Goal: Submit feedback/report problem: Submit feedback/report problem

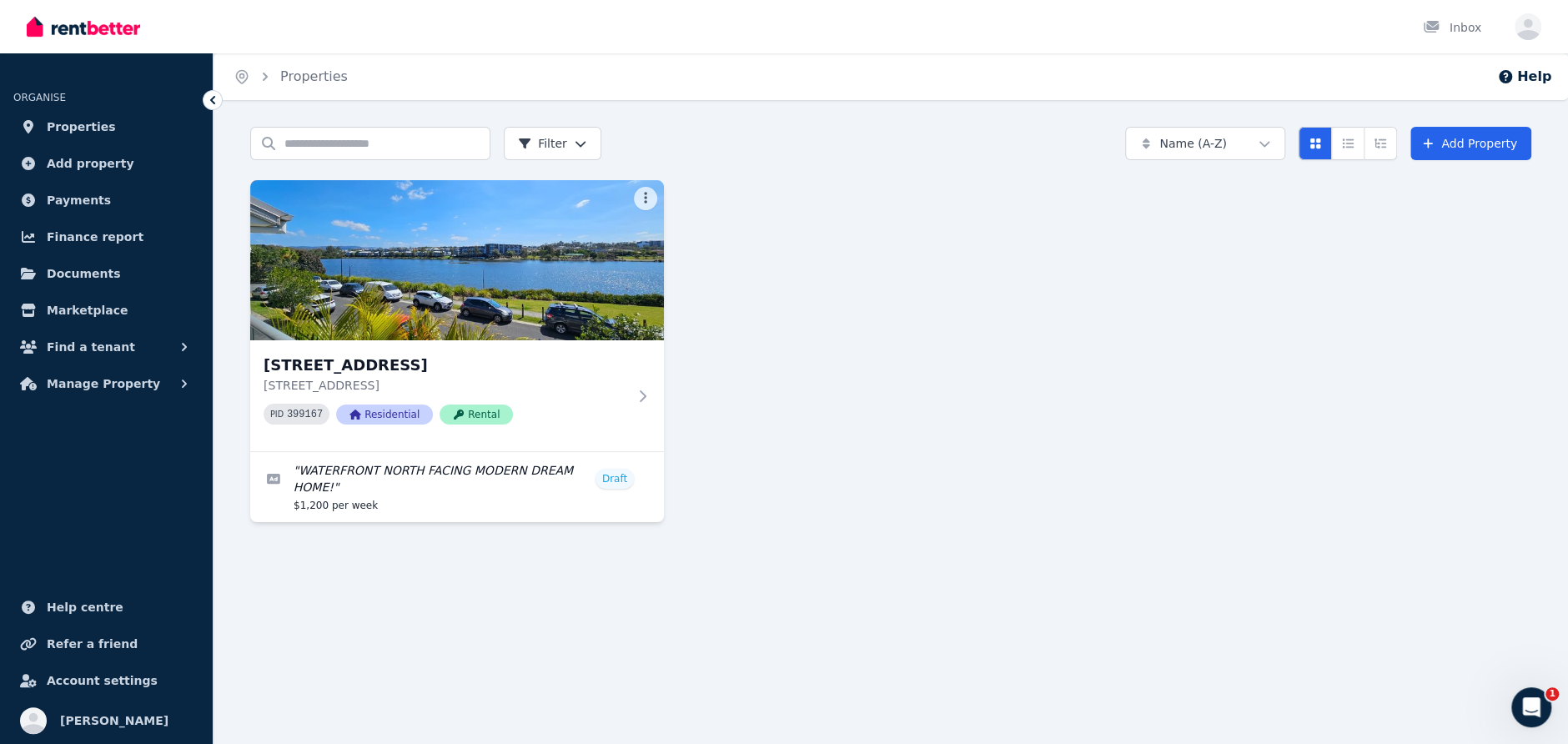
drag, startPoint x: 1435, startPoint y: 0, endPoint x: 996, endPoint y: 186, distance: 476.8
click at [996, 186] on div "[STREET_ADDRESS][GEOGRAPHIC_DATA] [STREET_ADDRESS] PID 399167 Residential Renta…" at bounding box center [891, 351] width 1281 height 342
click at [463, 249] on img at bounding box center [457, 260] width 434 height 169
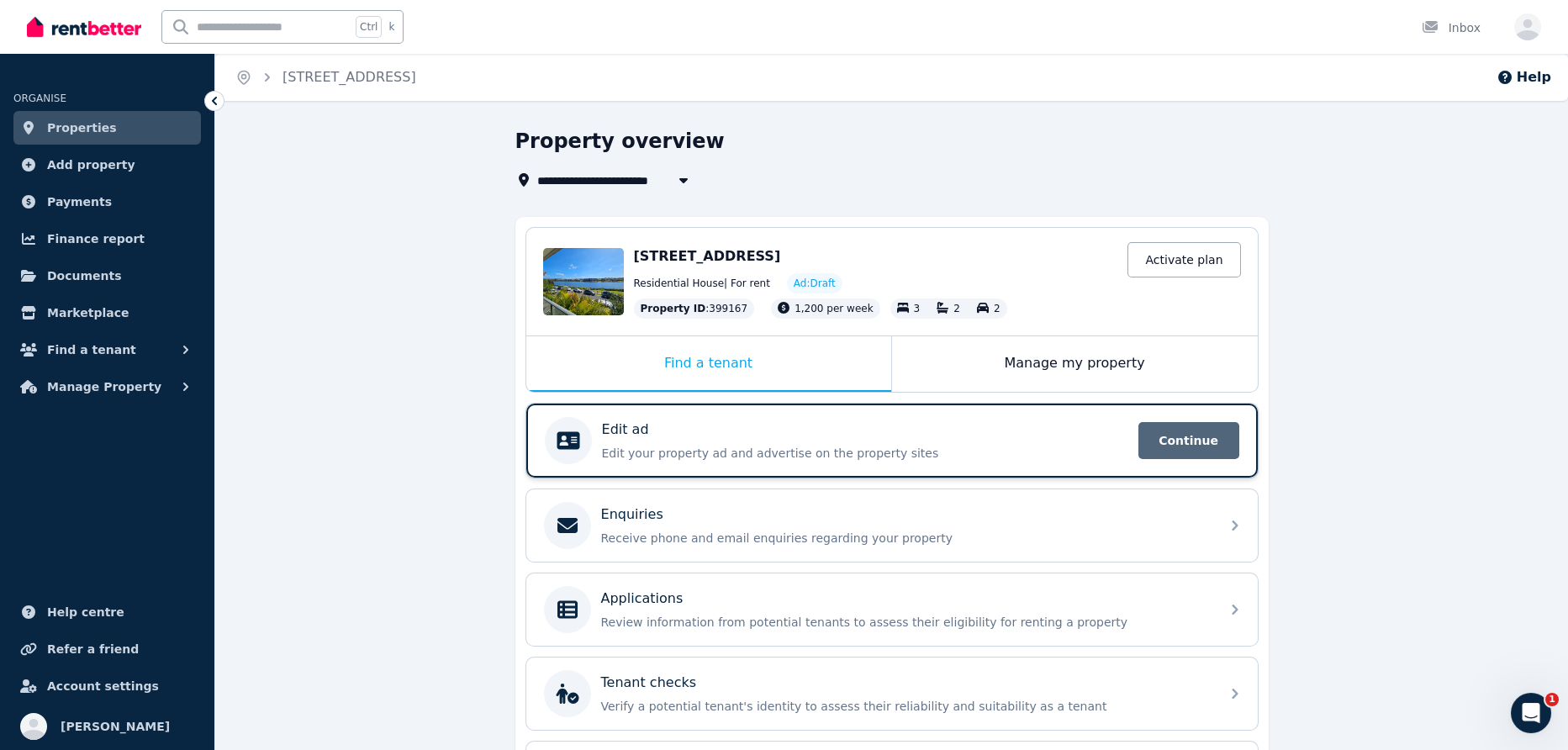
click at [1155, 438] on span "Continue" at bounding box center [1189, 441] width 101 height 37
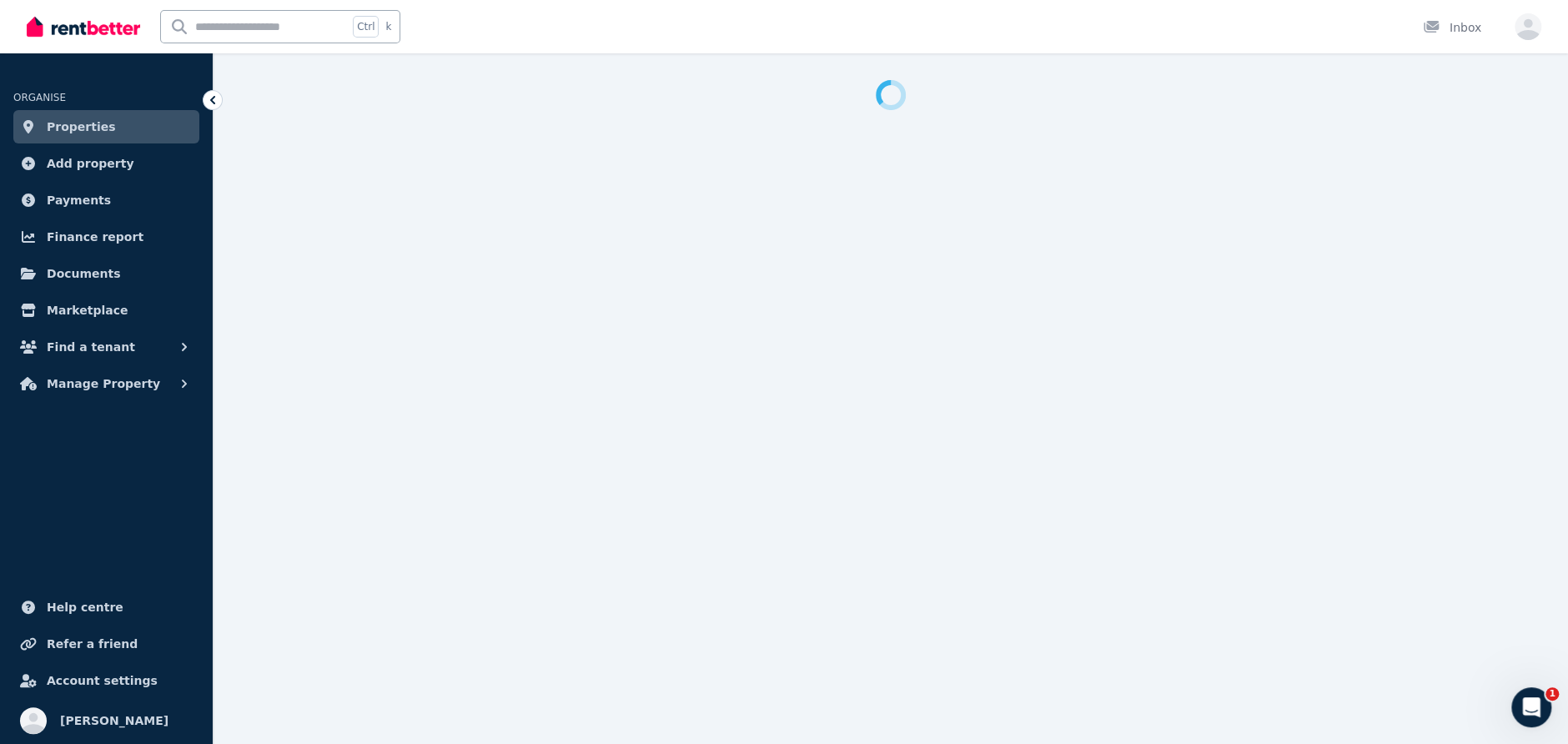
select select "***"
select select "**********"
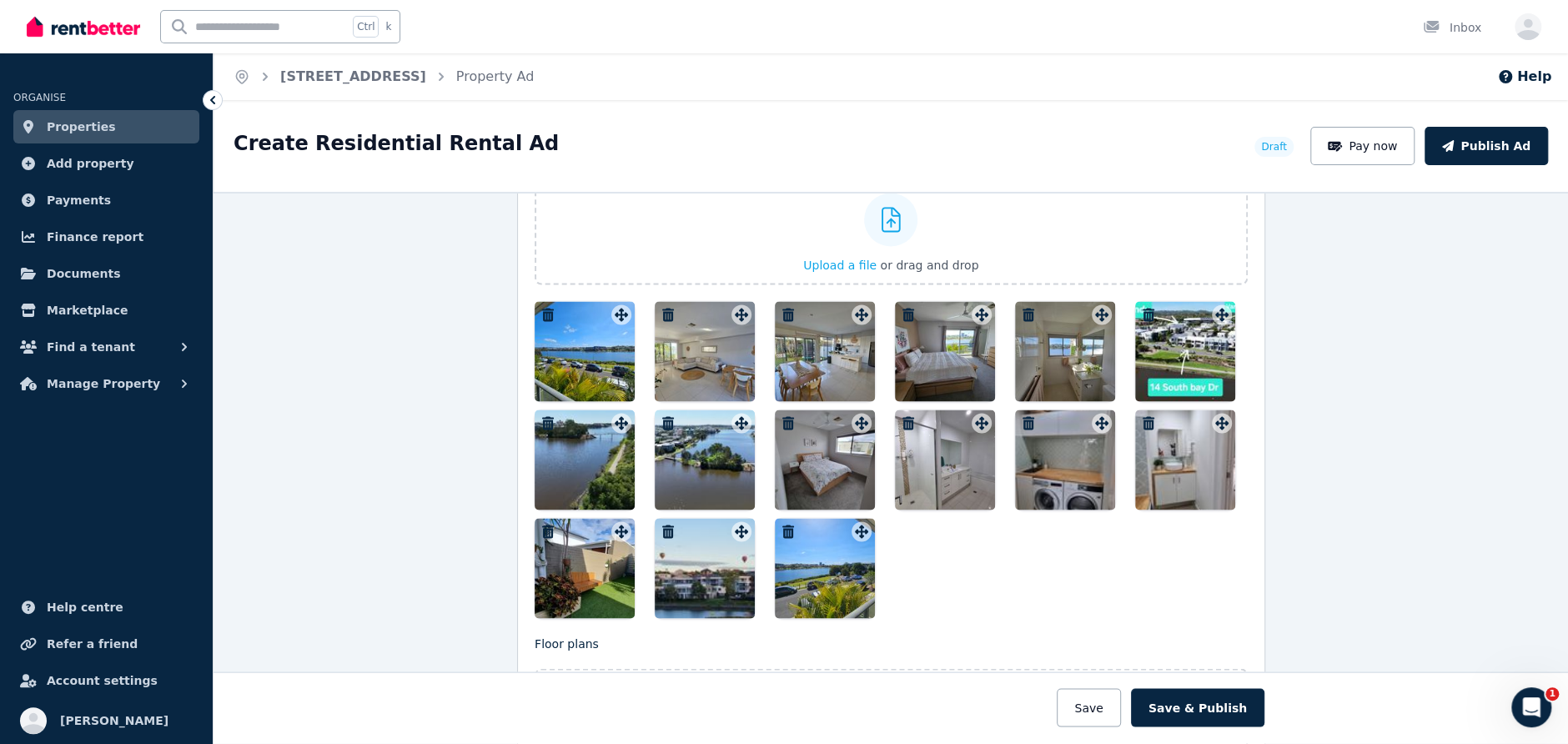
scroll to position [2085, 0]
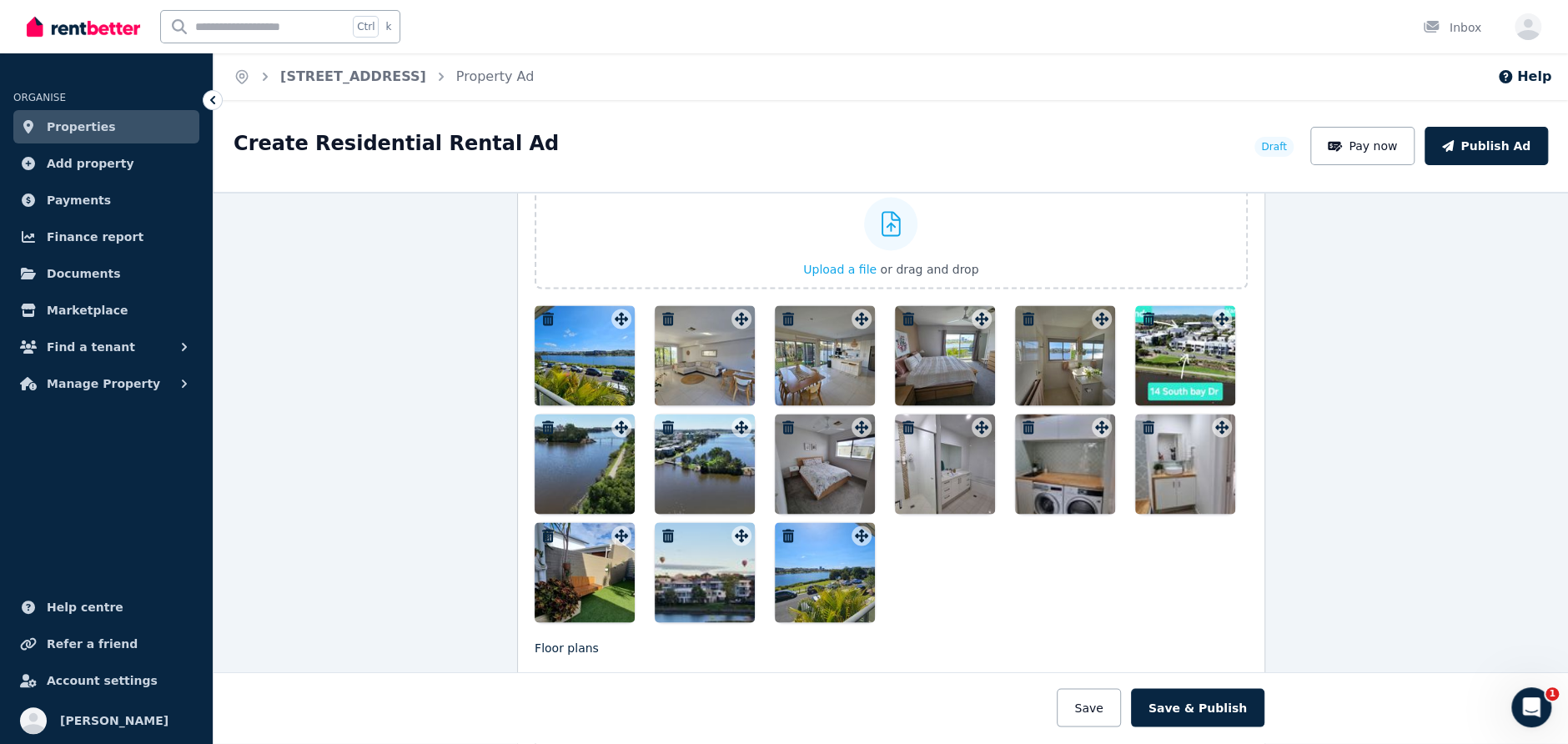
click at [541, 312] on icon "button" at bounding box center [547, 319] width 17 height 13
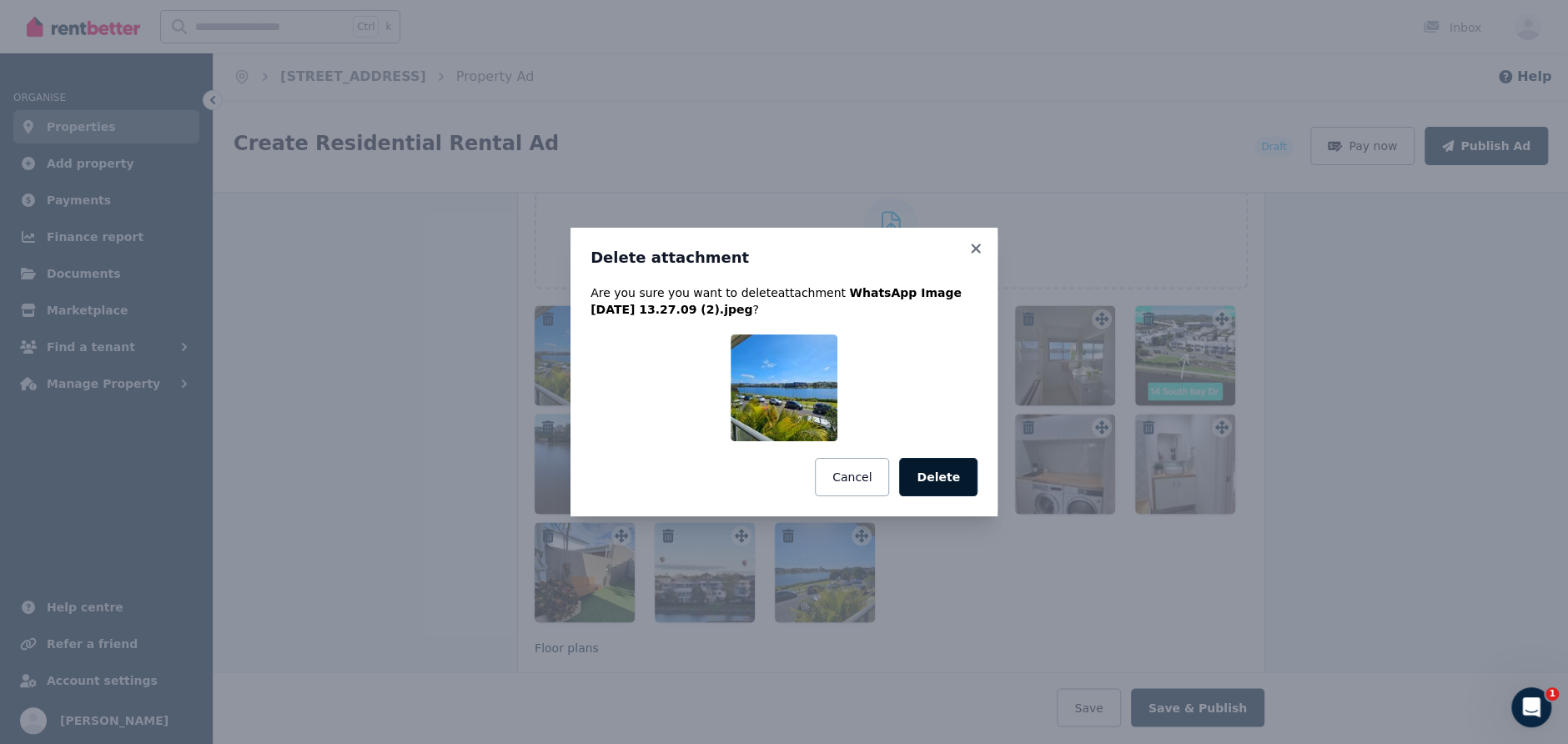
click at [961, 469] on button "Delete" at bounding box center [937, 477] width 78 height 39
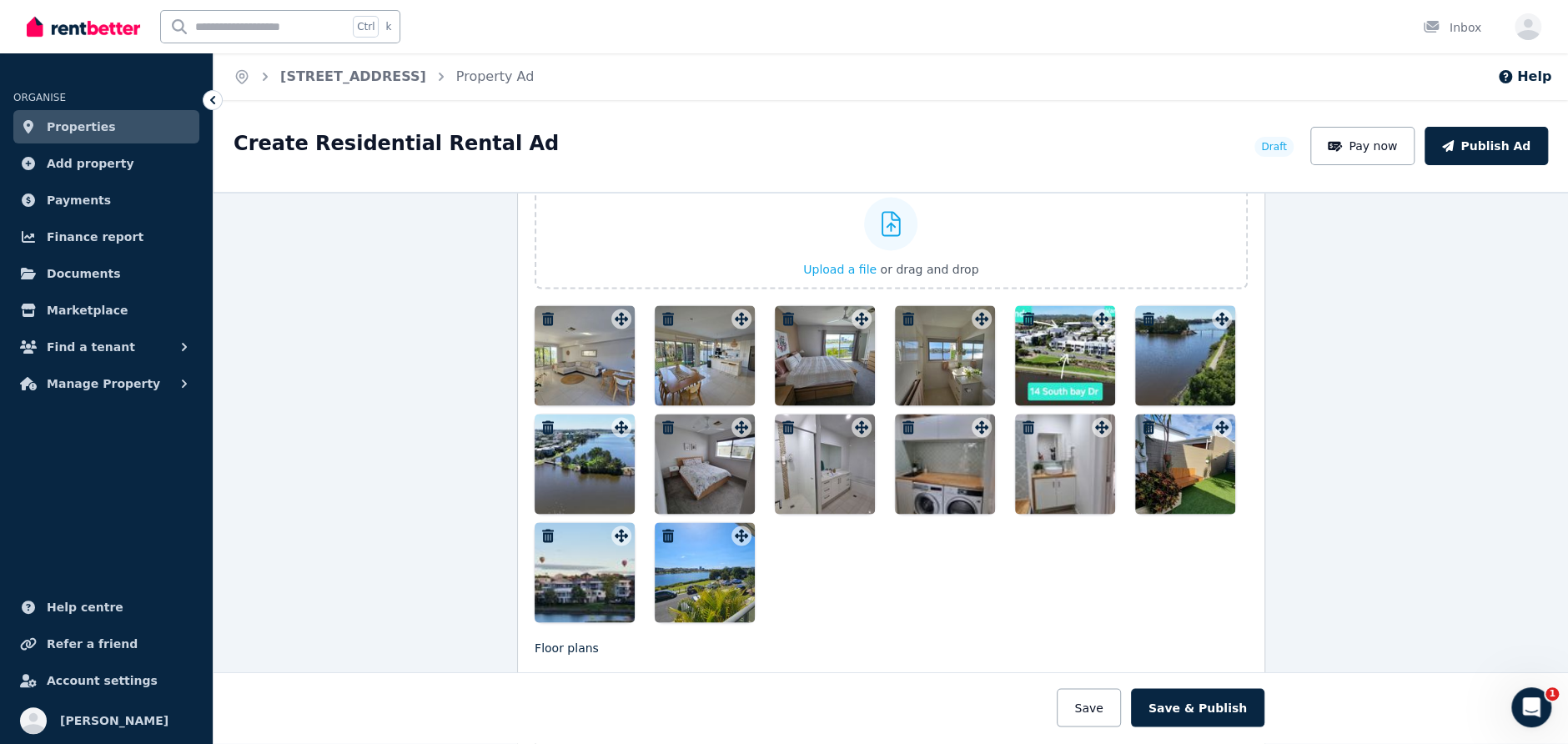
click at [662, 529] on icon "button" at bounding box center [667, 535] width 12 height 13
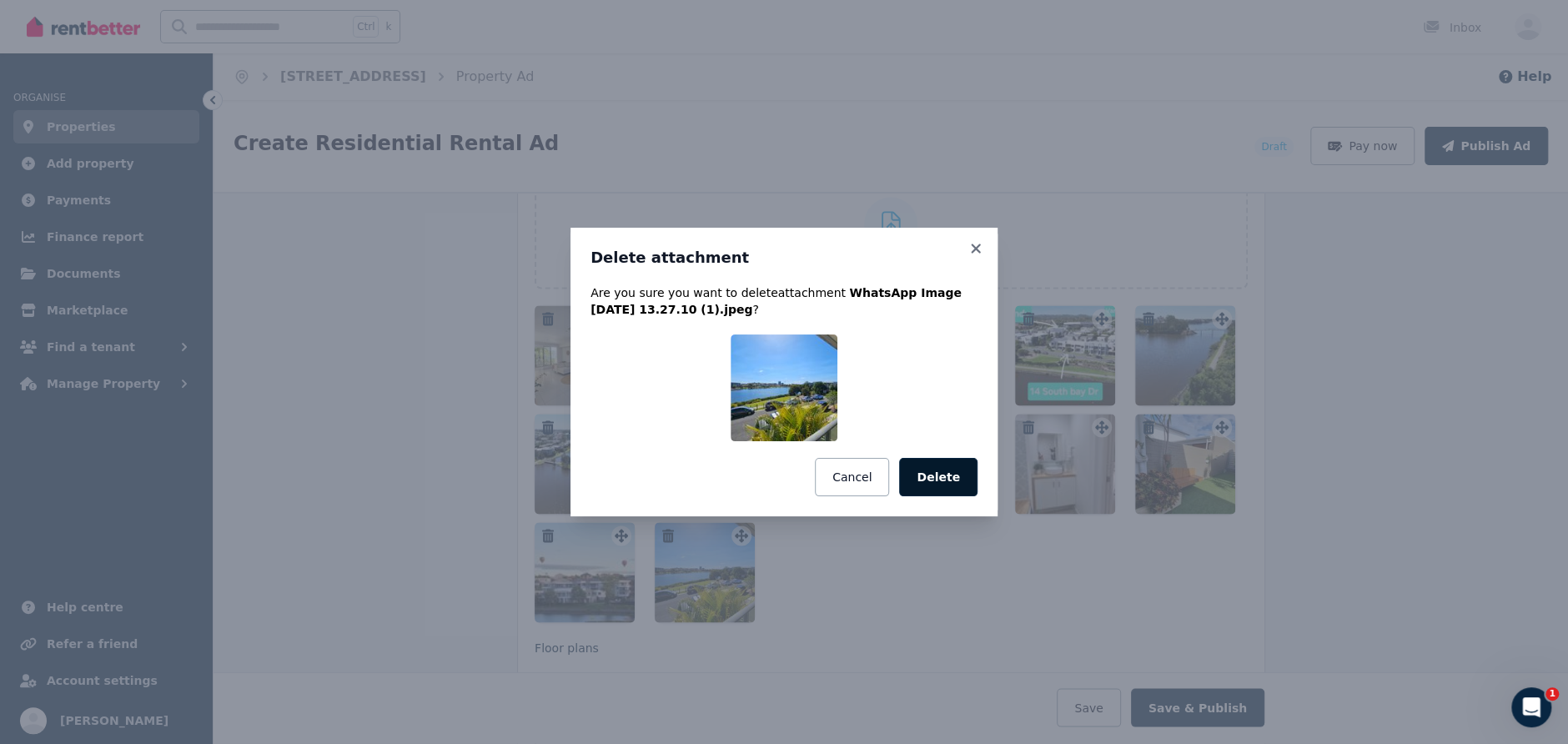
click at [954, 479] on button "Delete" at bounding box center [937, 477] width 78 height 39
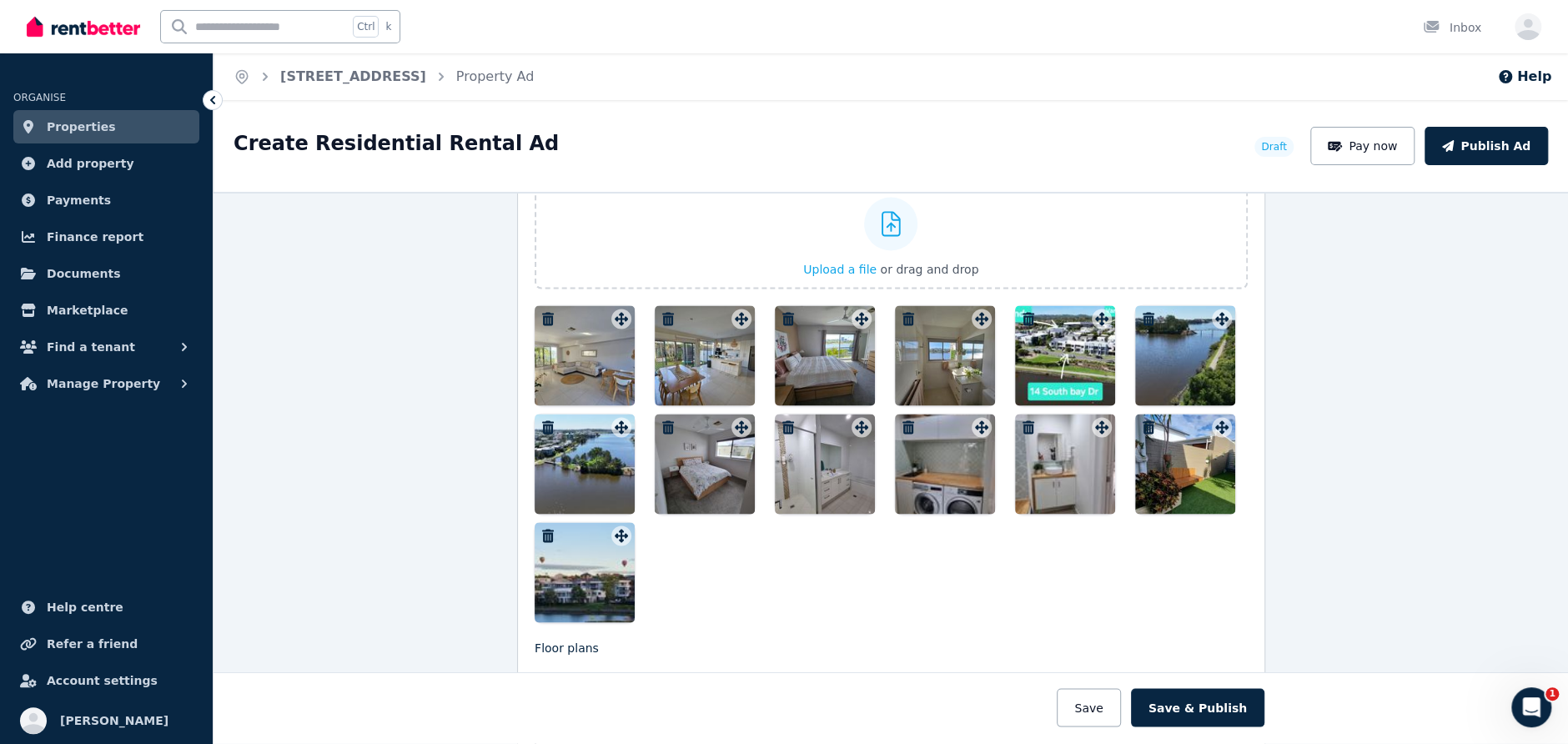
click at [902, 421] on icon "button" at bounding box center [908, 427] width 17 height 13
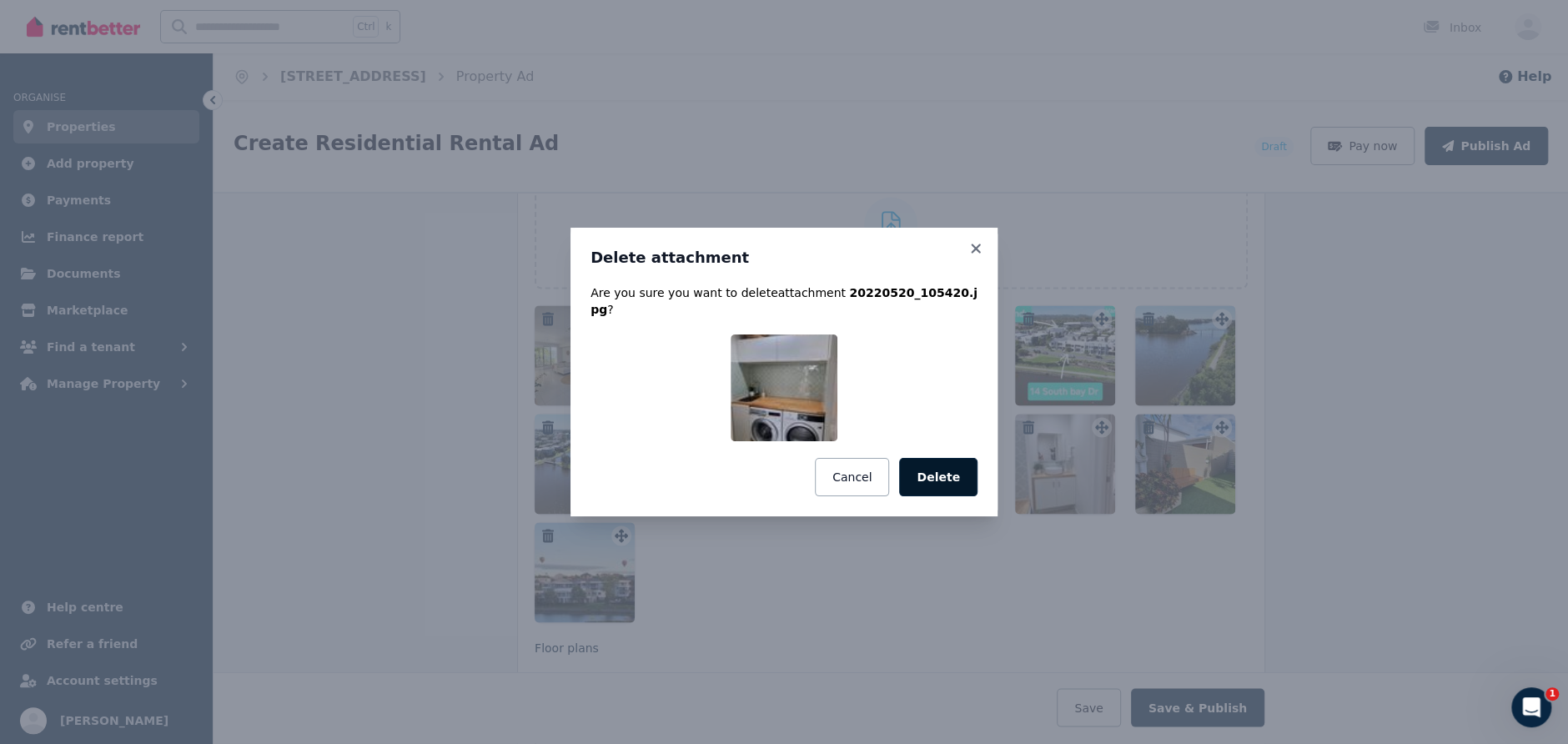
click at [939, 474] on button "Delete" at bounding box center [937, 477] width 78 height 39
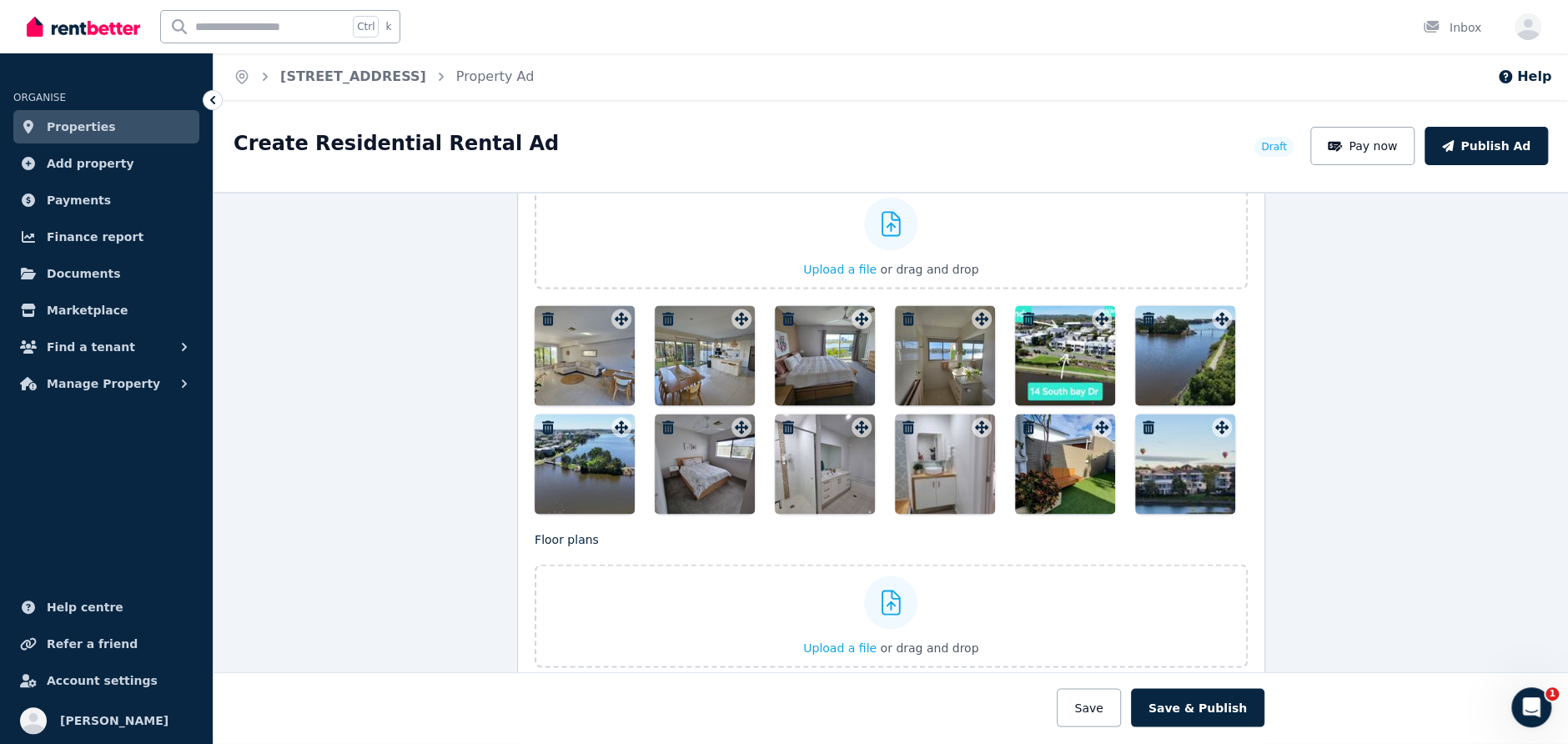
click at [902, 421] on icon "button" at bounding box center [908, 427] width 17 height 13
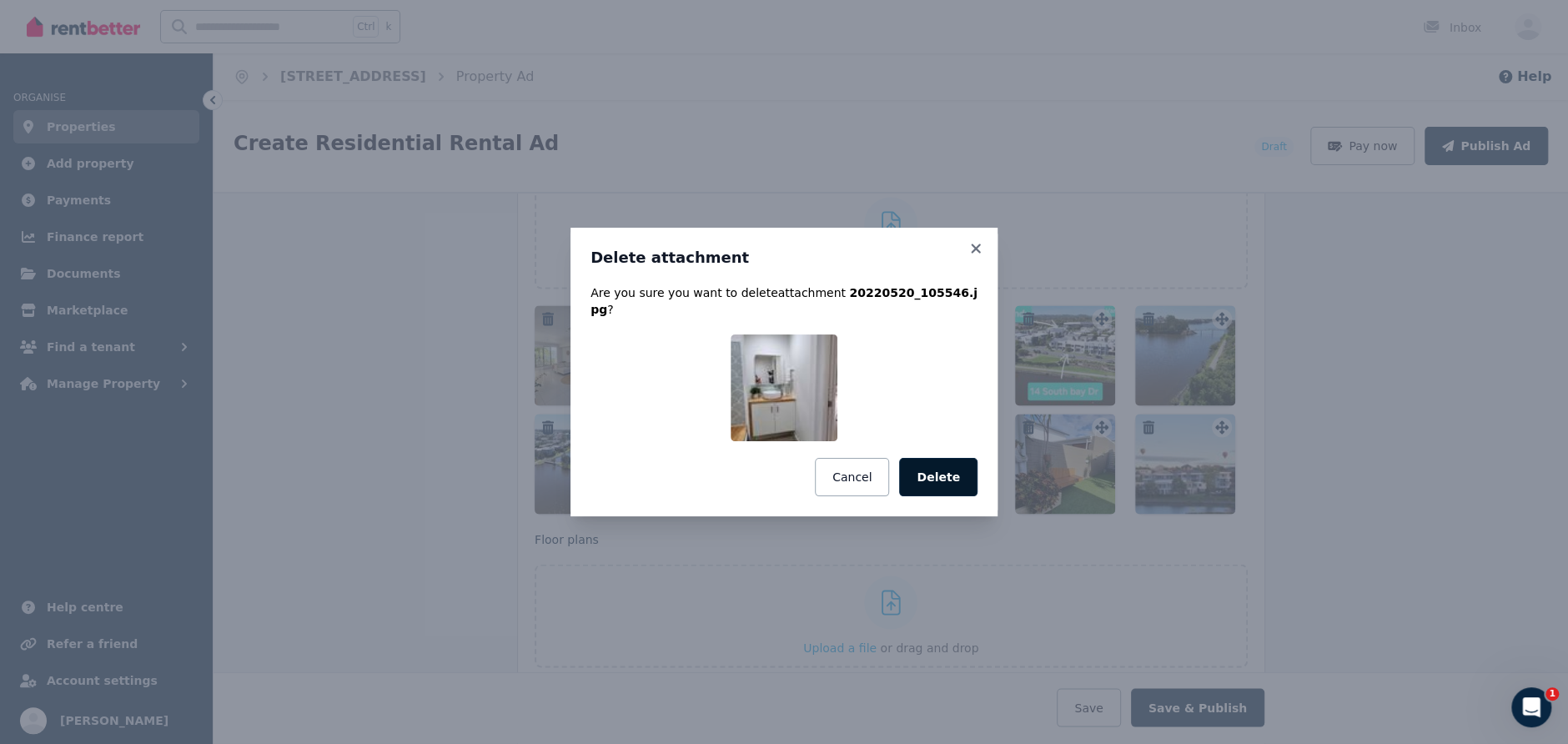
click at [933, 468] on button "Delete" at bounding box center [937, 477] width 78 height 39
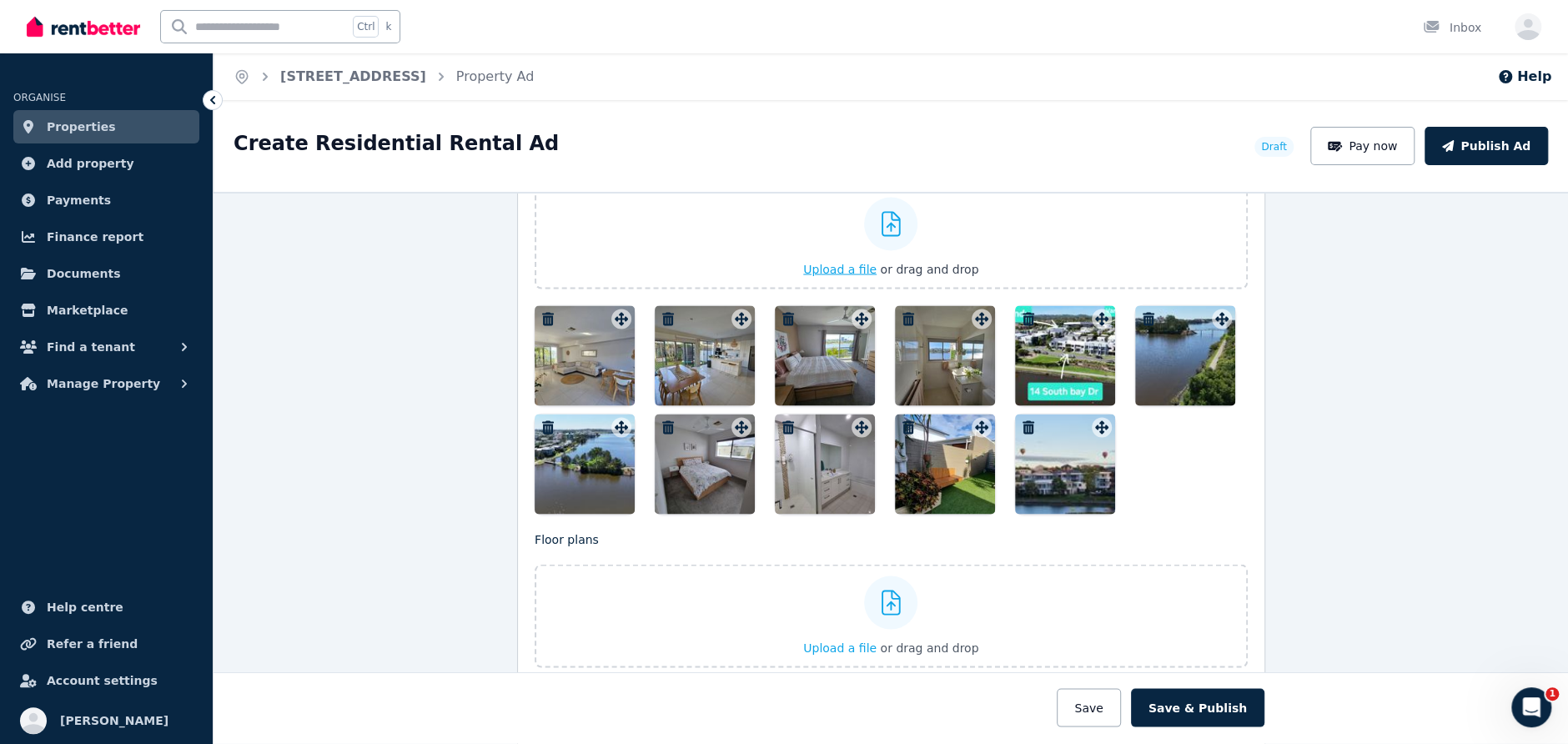
click at [834, 262] on span "Upload a file" at bounding box center [840, 268] width 74 height 13
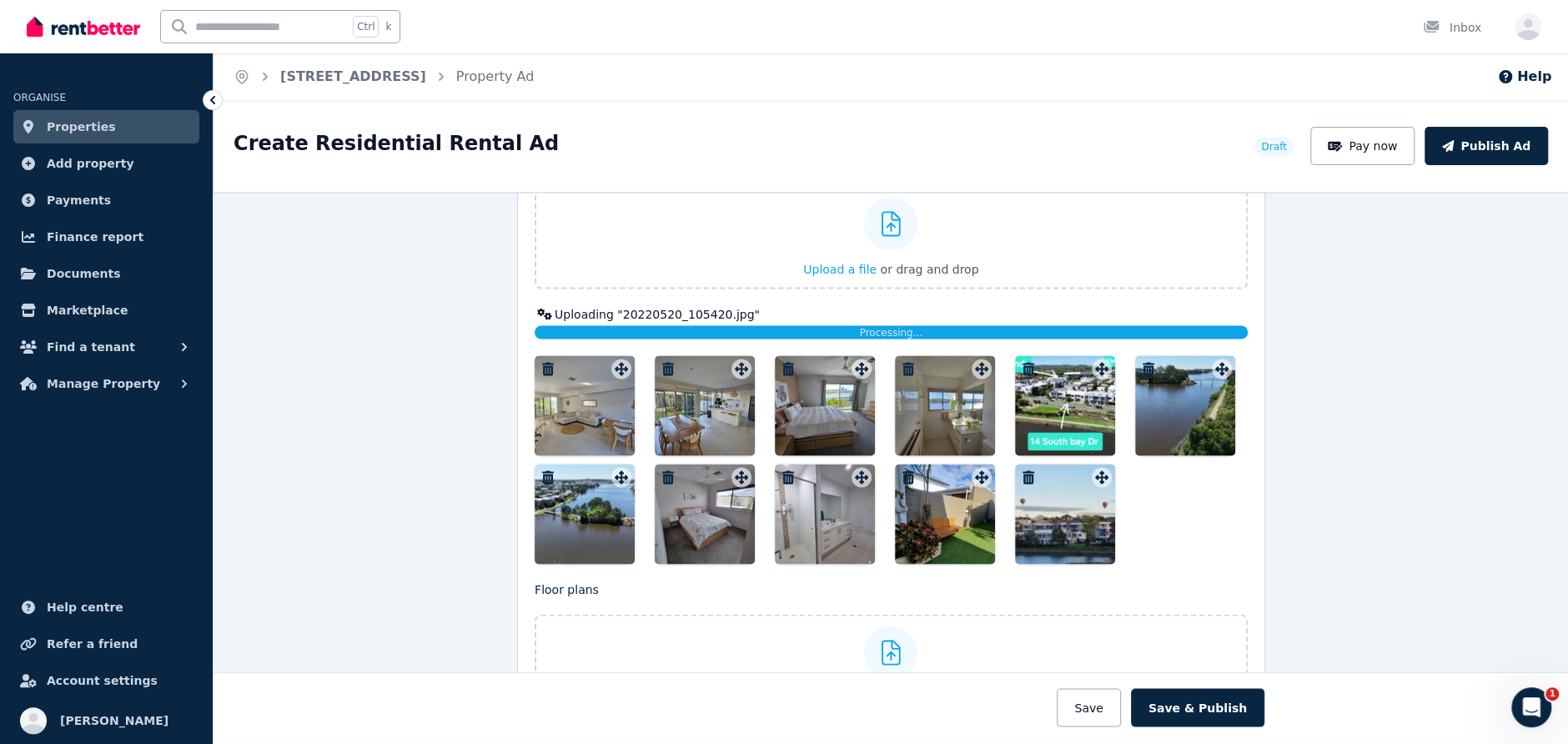
click at [1184, 407] on div at bounding box center [1185, 406] width 100 height 101
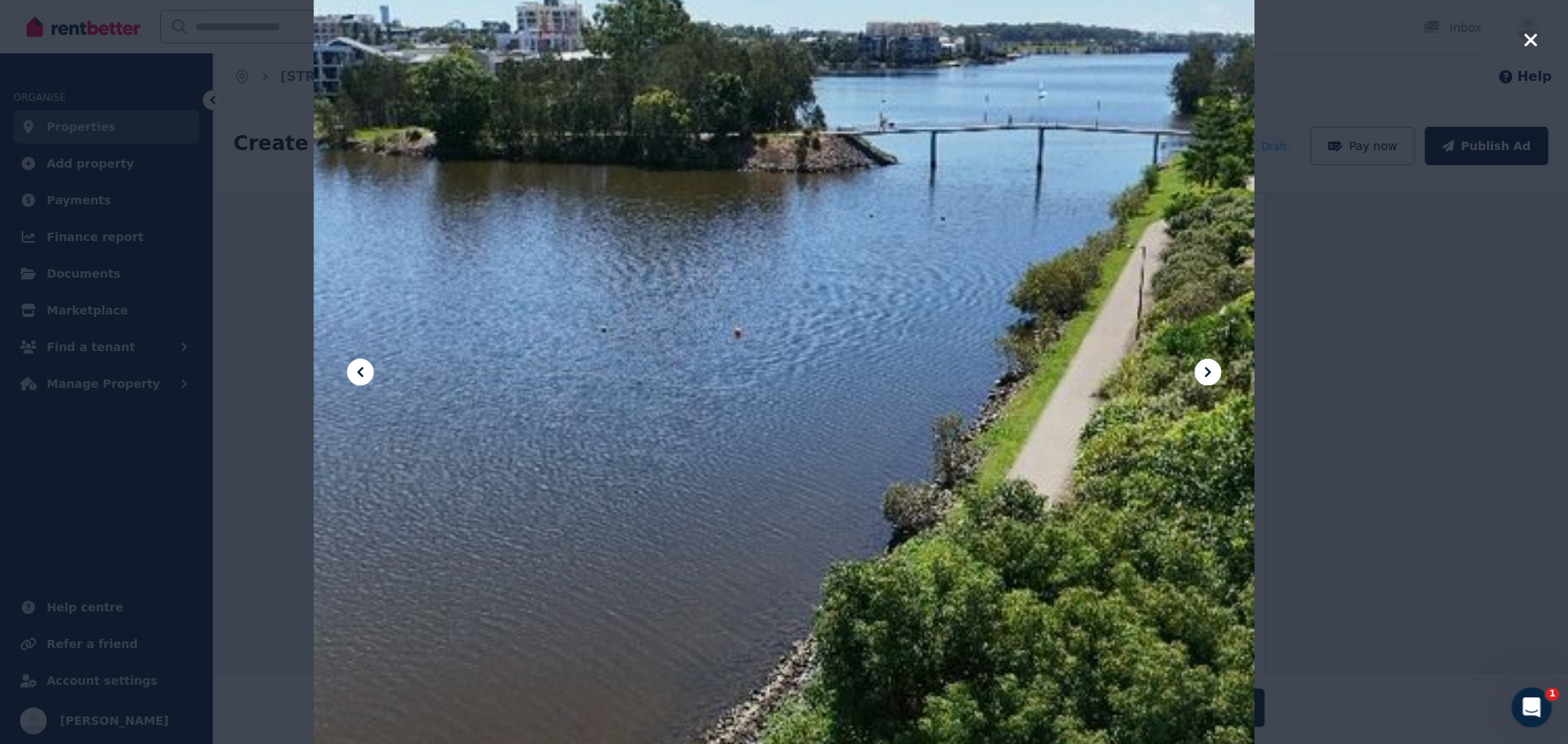
click at [1529, 37] on icon "button" at bounding box center [1530, 39] width 15 height 20
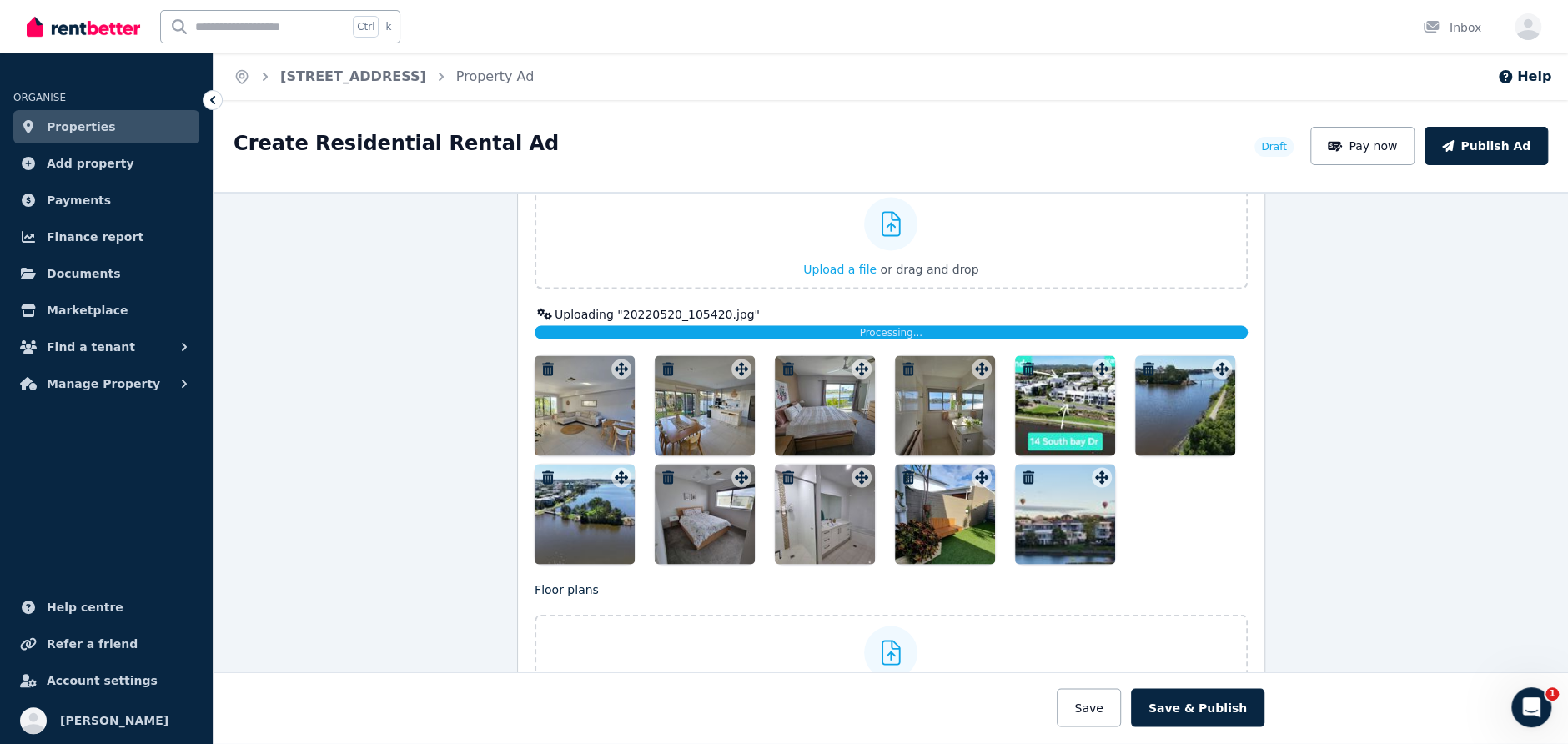
click at [1143, 362] on icon "button" at bounding box center [1148, 368] width 12 height 13
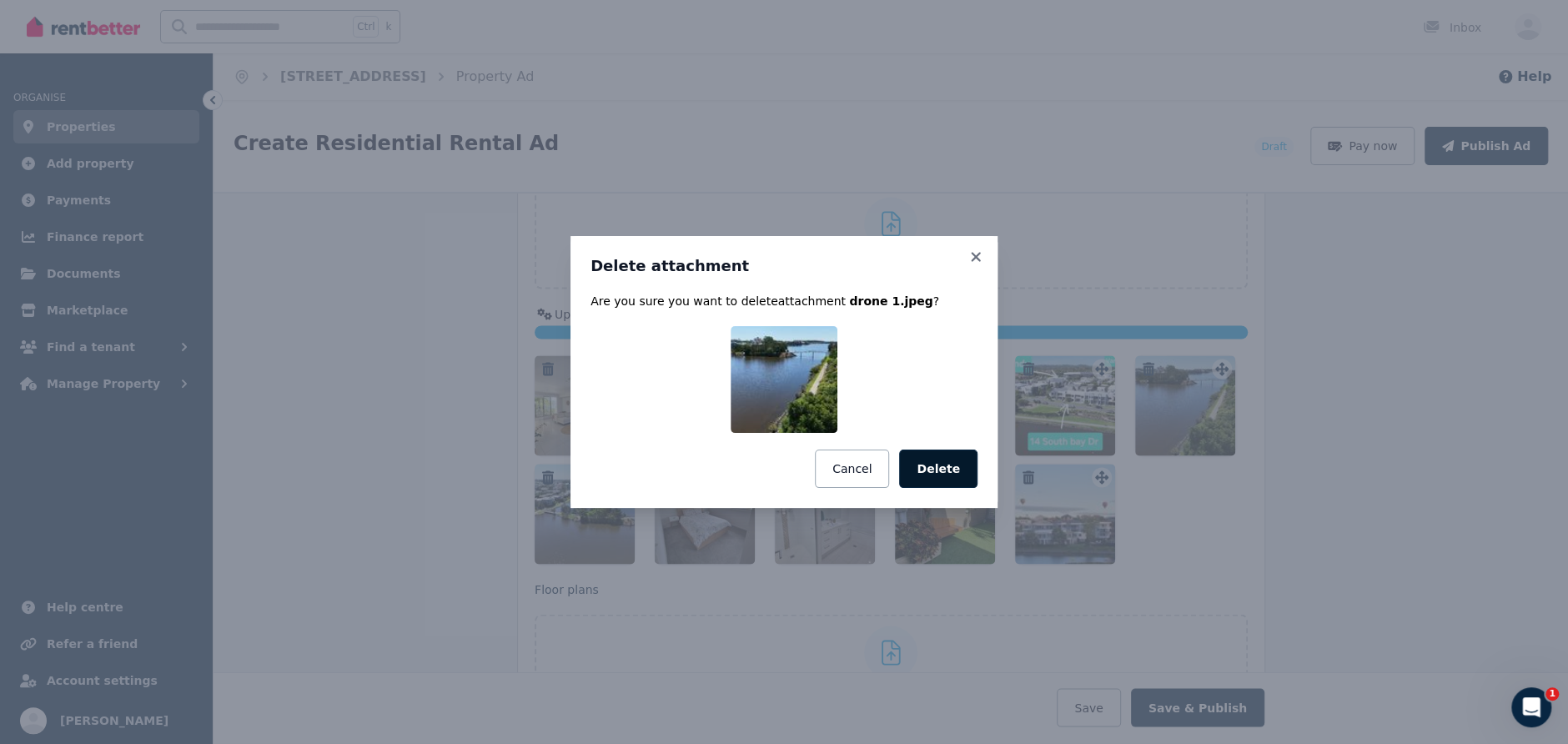
click at [933, 460] on button "Delete" at bounding box center [937, 468] width 78 height 39
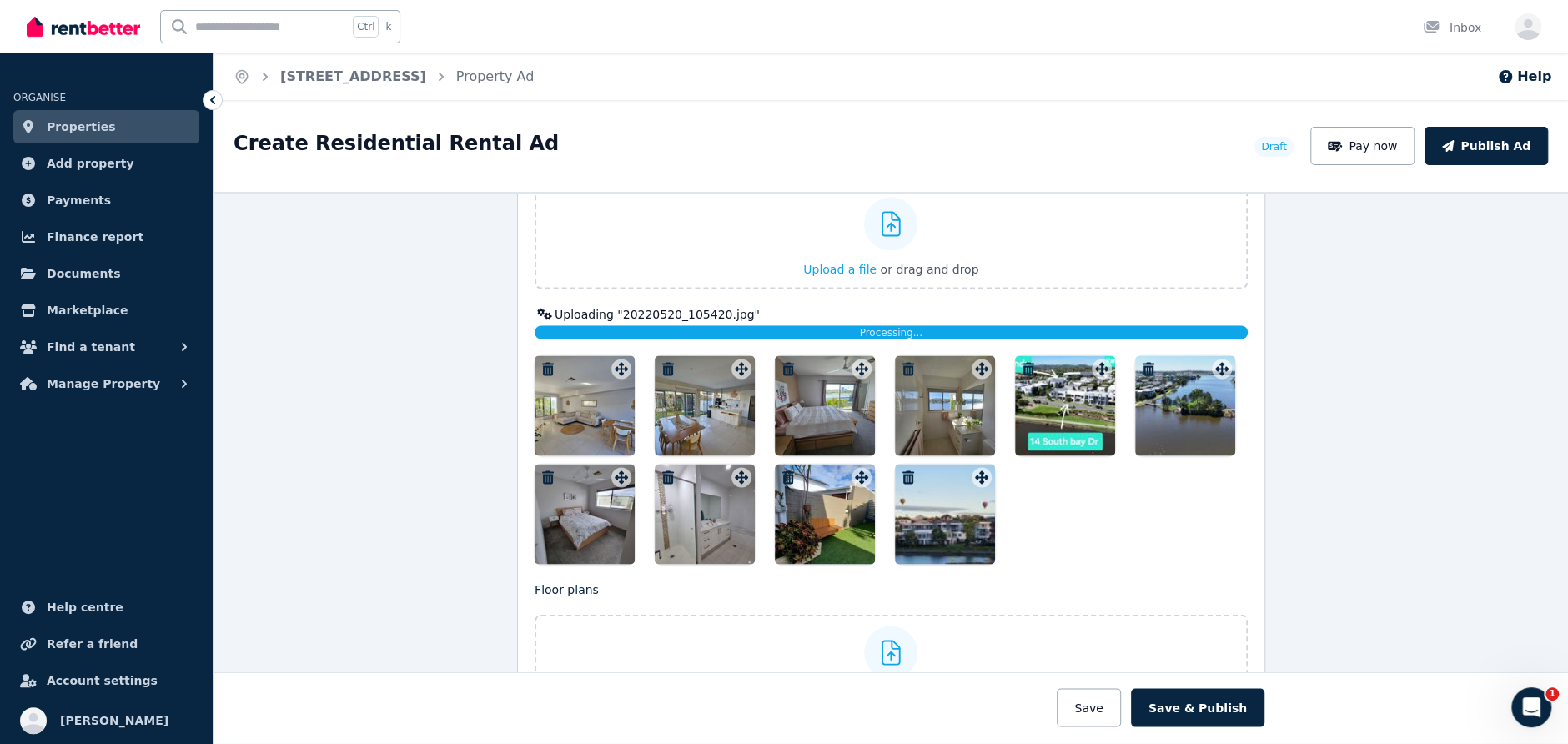
click at [1190, 407] on div at bounding box center [1185, 406] width 100 height 101
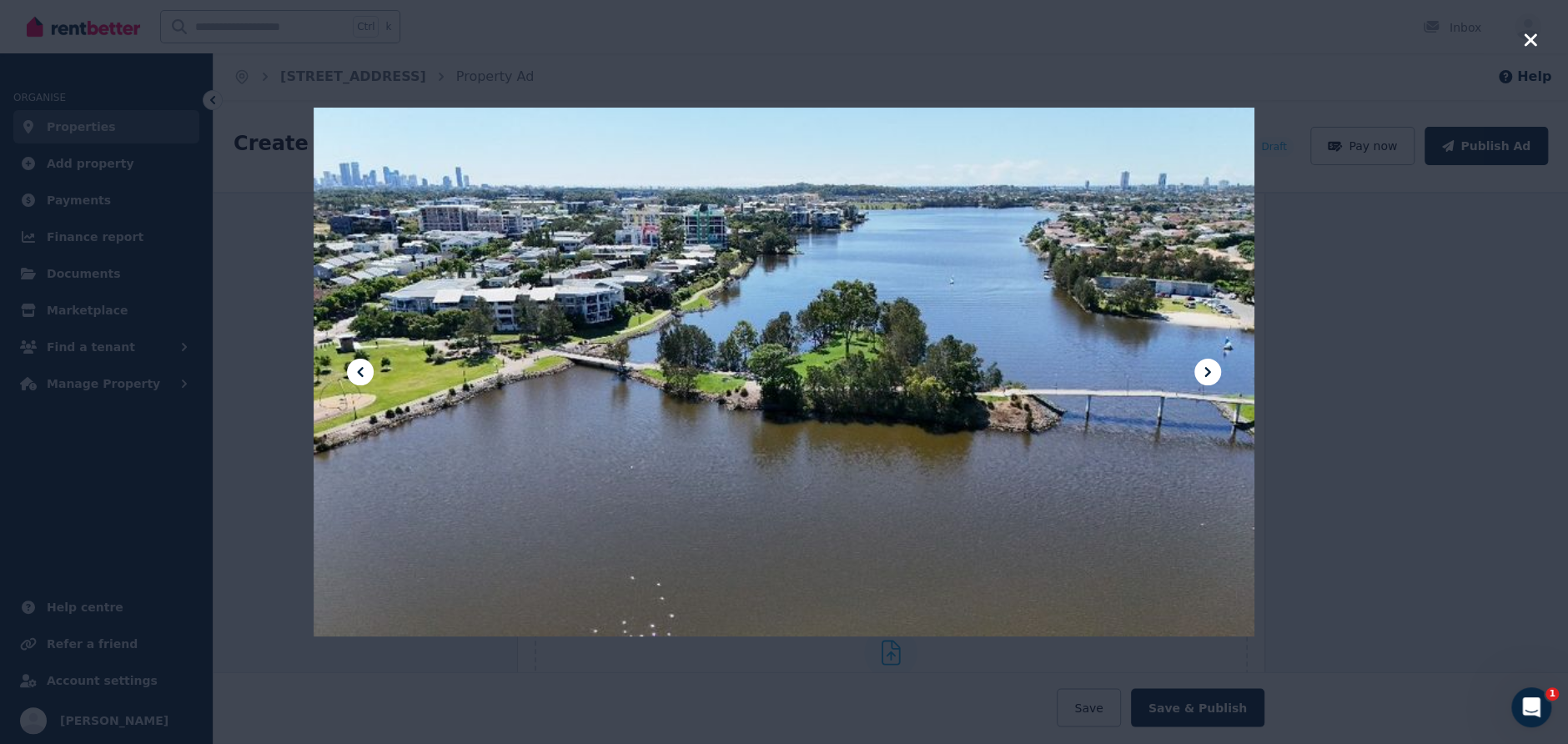
click at [1205, 373] on icon at bounding box center [1207, 372] width 20 height 20
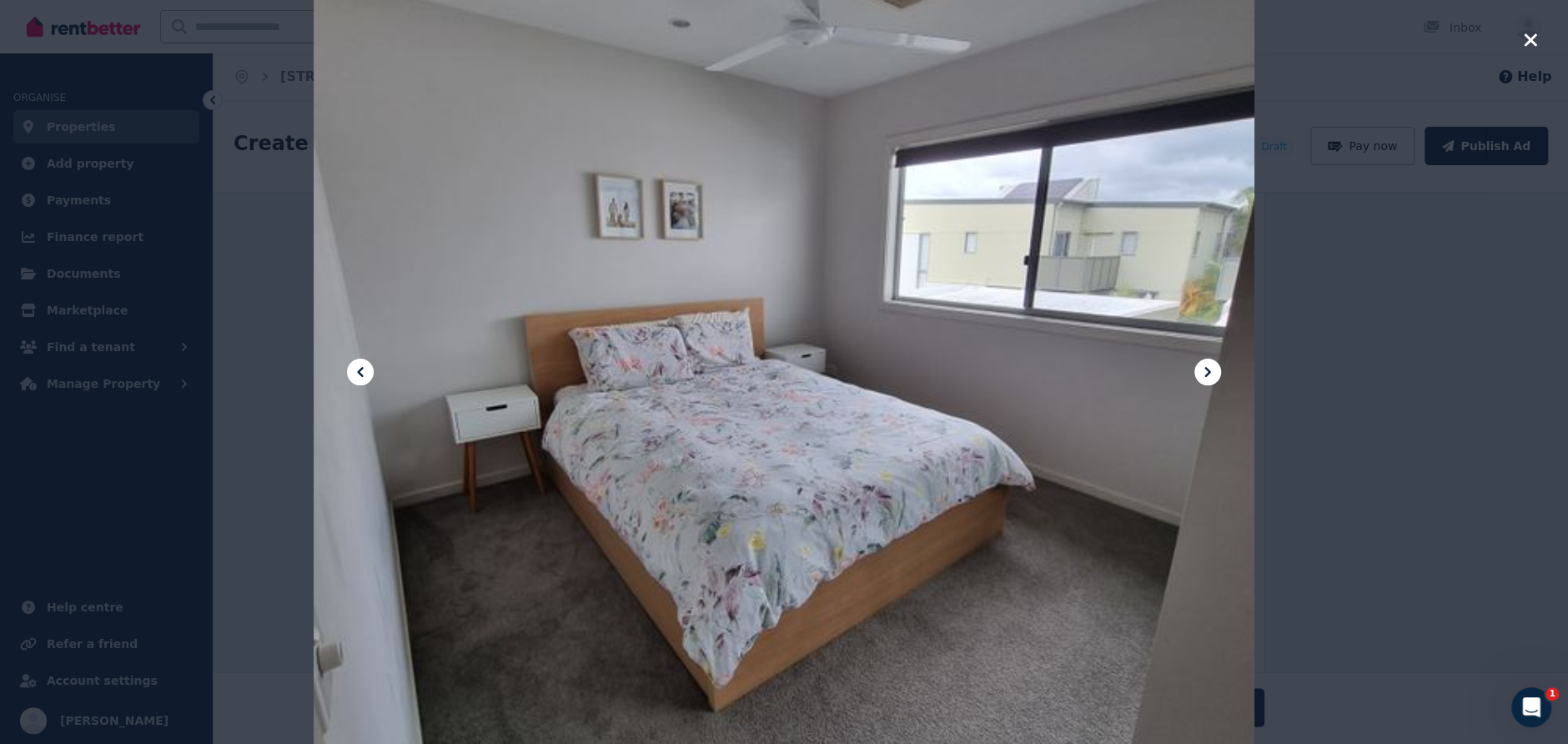
click at [1205, 373] on icon at bounding box center [1207, 372] width 20 height 20
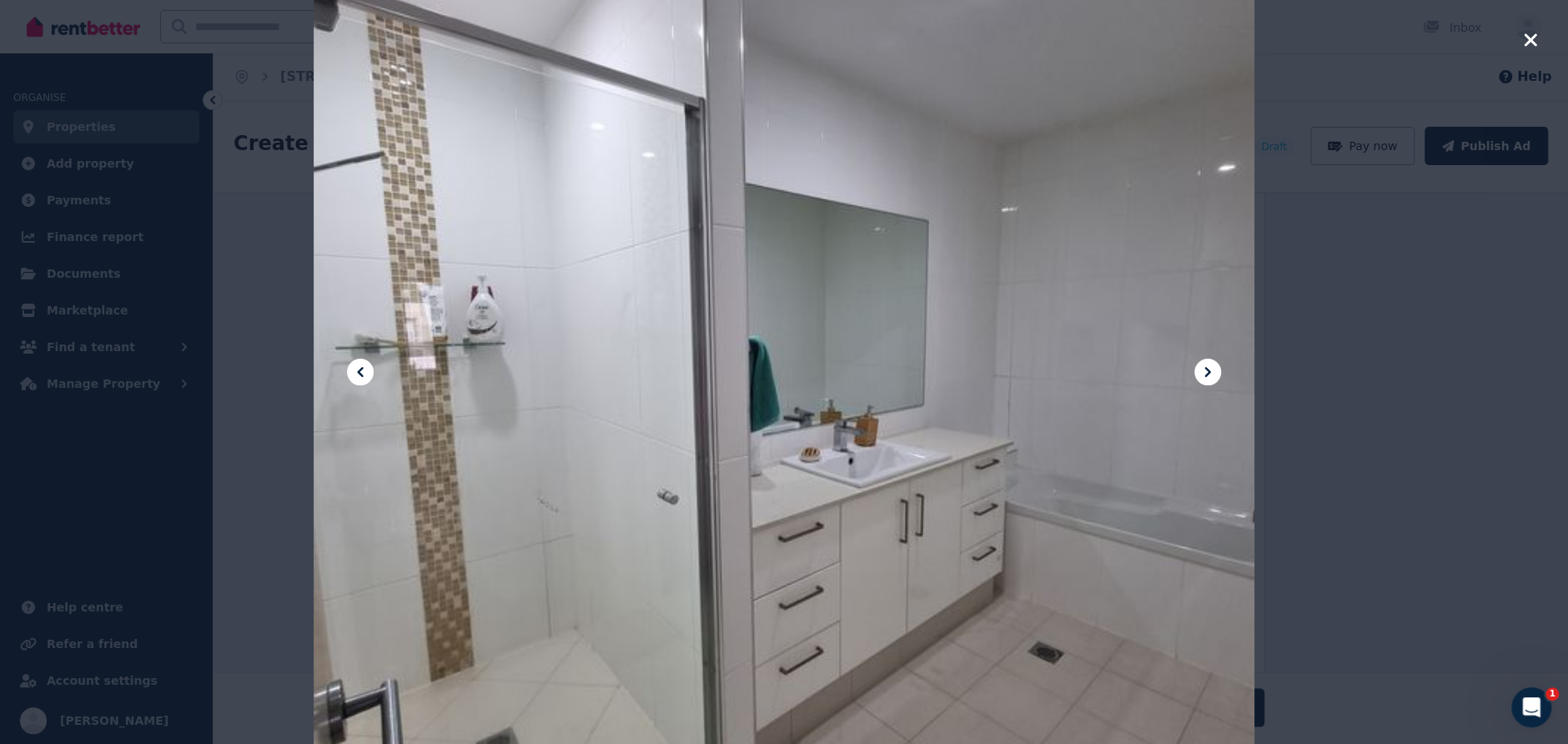
click at [1205, 373] on icon at bounding box center [1207, 372] width 20 height 20
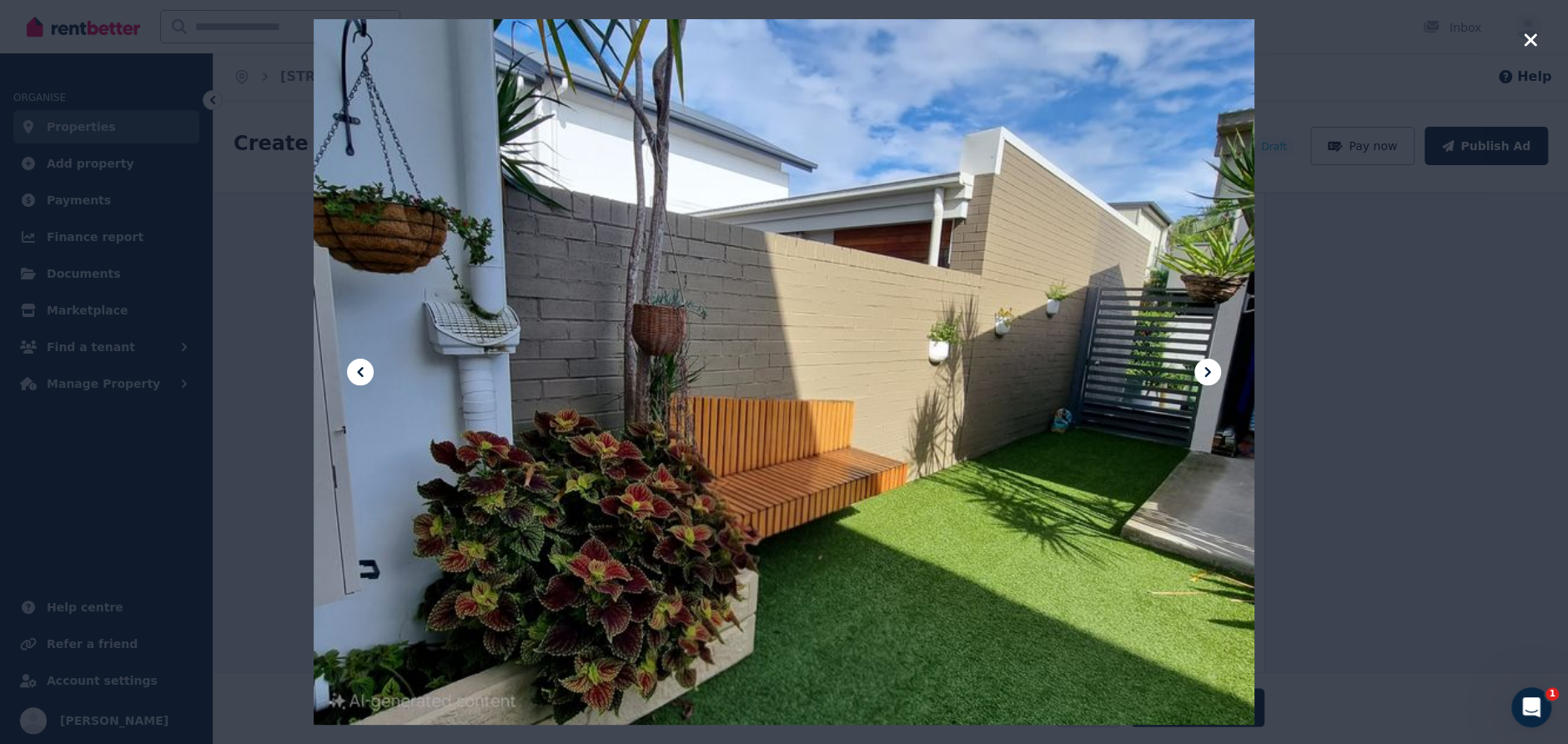
click at [1205, 373] on icon at bounding box center [1207, 372] width 20 height 20
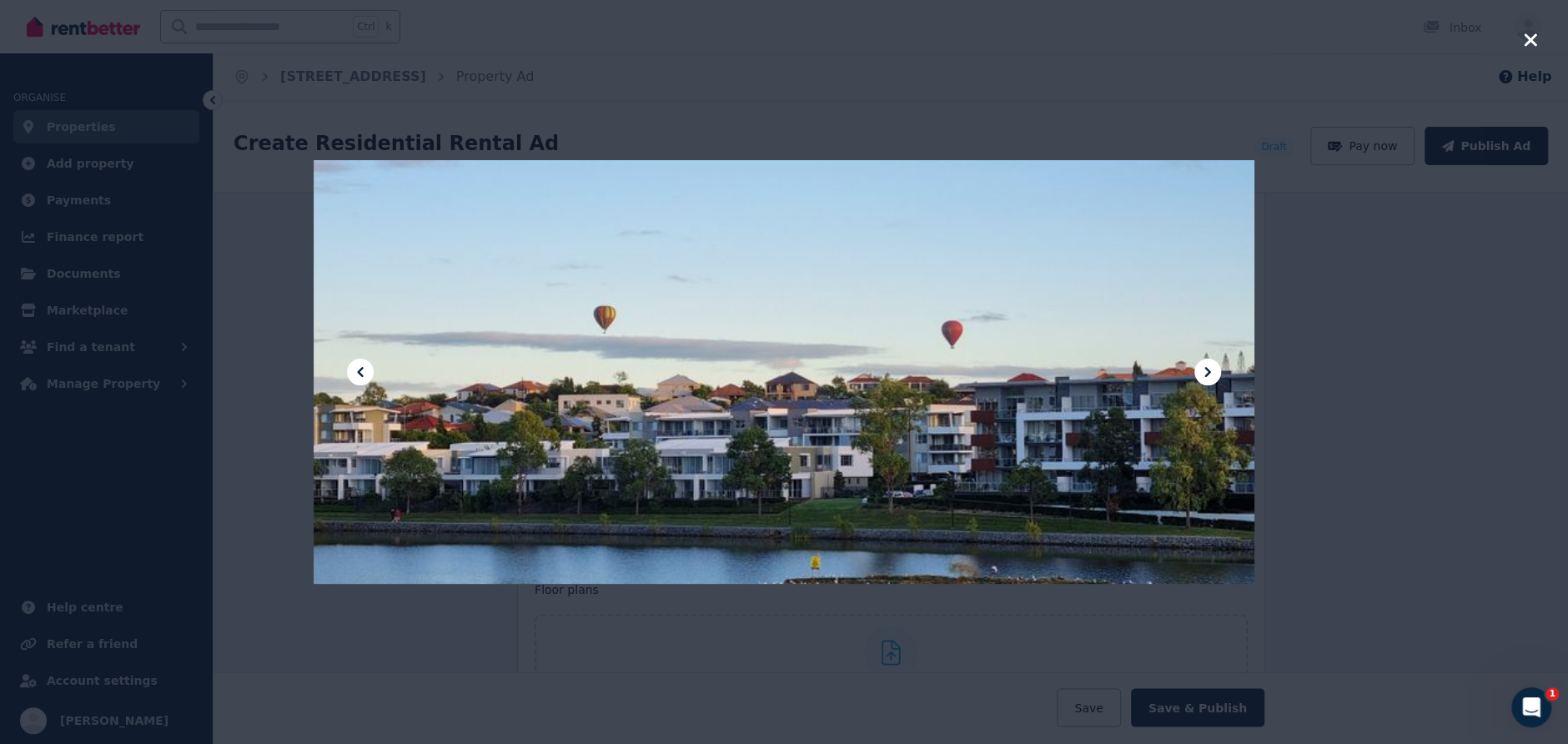
click at [1205, 373] on icon at bounding box center [1207, 372] width 20 height 20
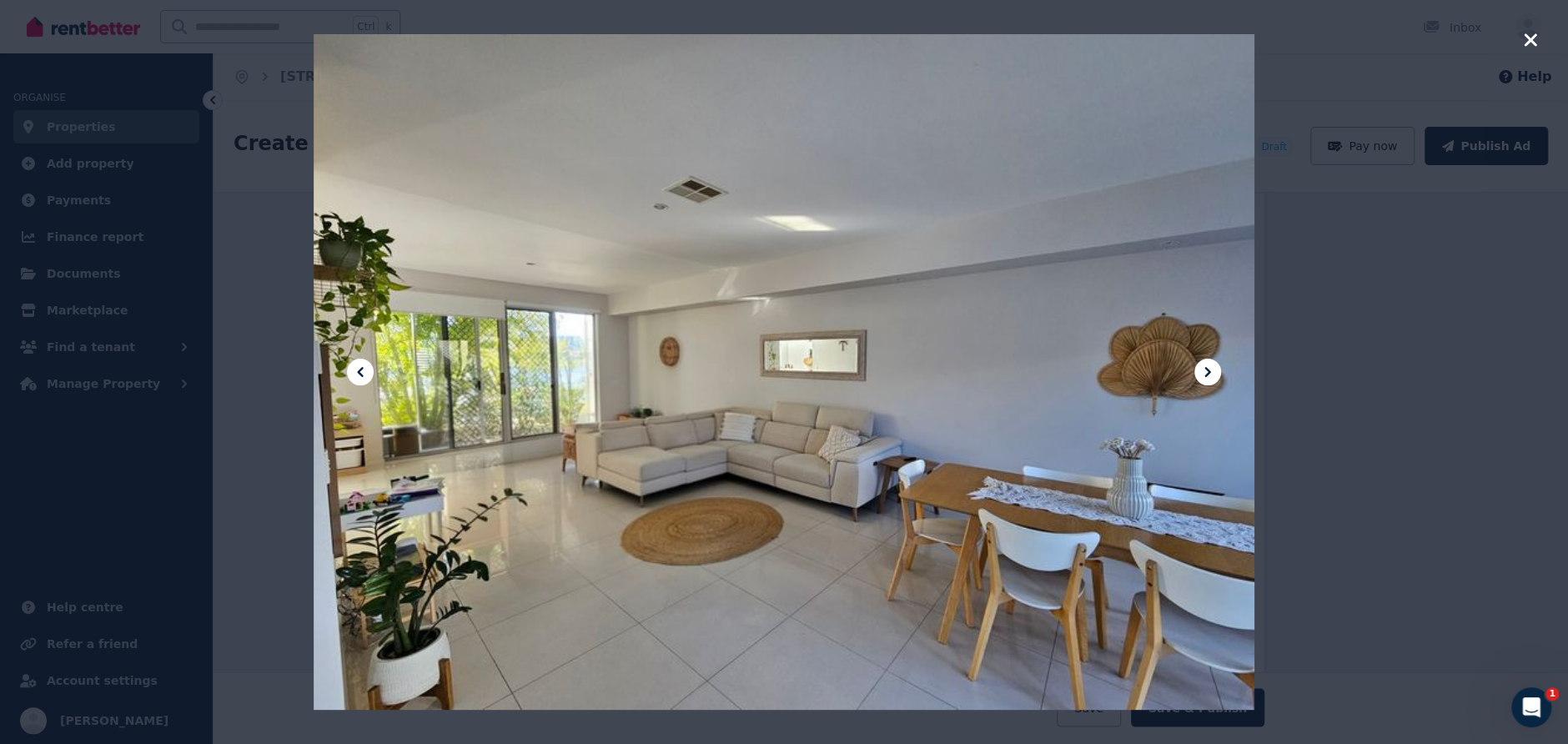
click at [1205, 373] on icon at bounding box center [1207, 372] width 20 height 20
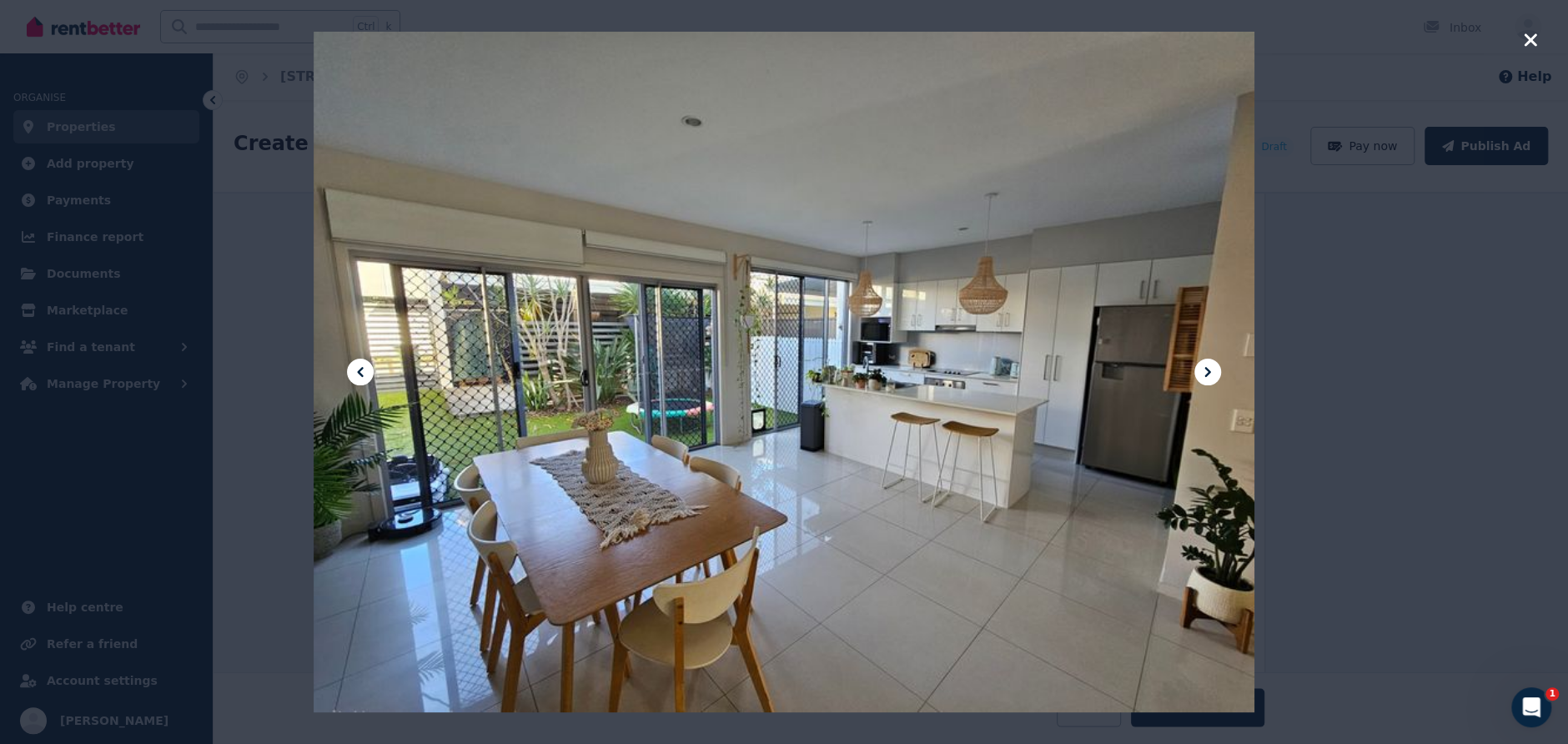
click at [1529, 41] on icon "button" at bounding box center [1530, 39] width 13 height 13
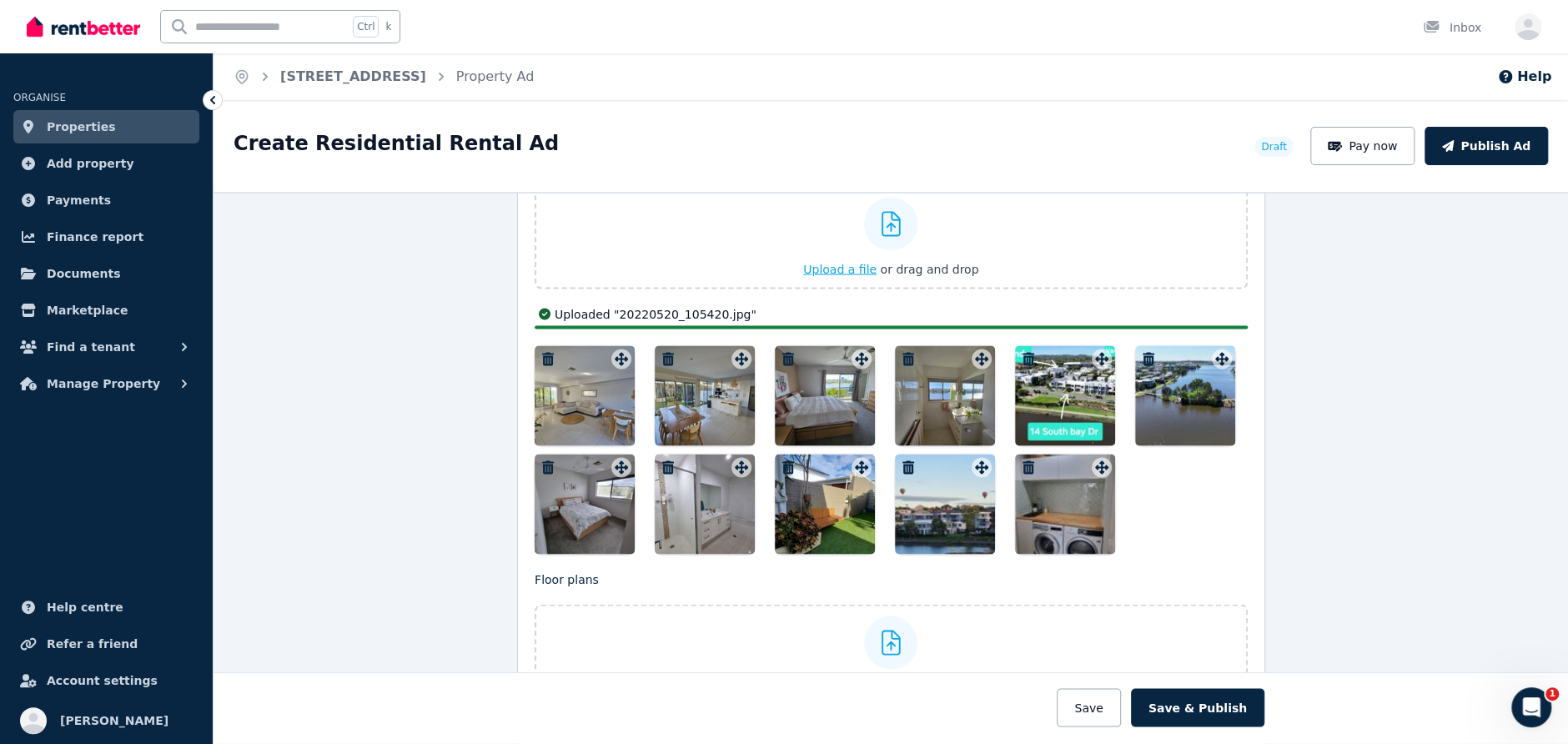
click at [837, 262] on span "Upload a file" at bounding box center [840, 268] width 74 height 13
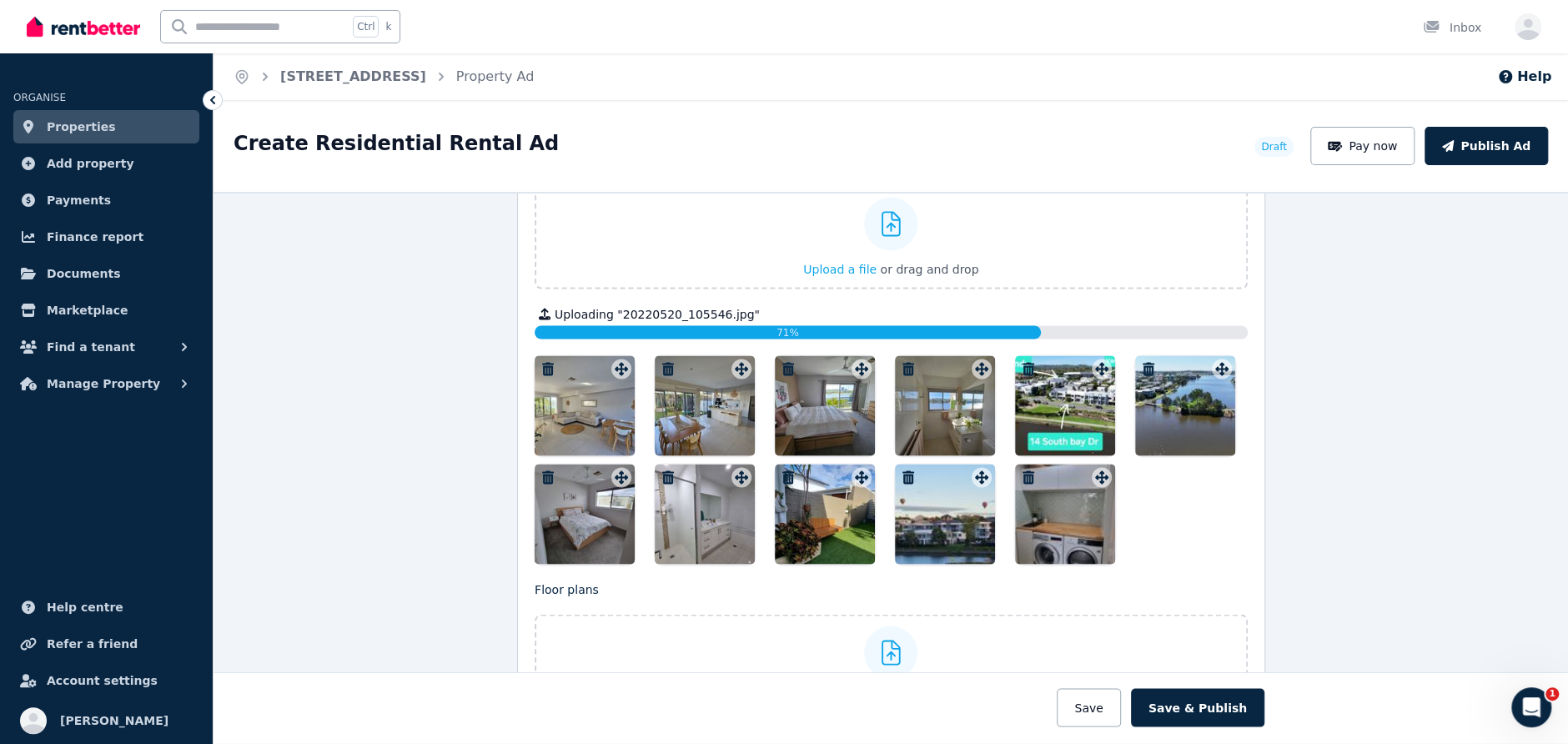
click at [1071, 512] on div at bounding box center [1065, 514] width 100 height 101
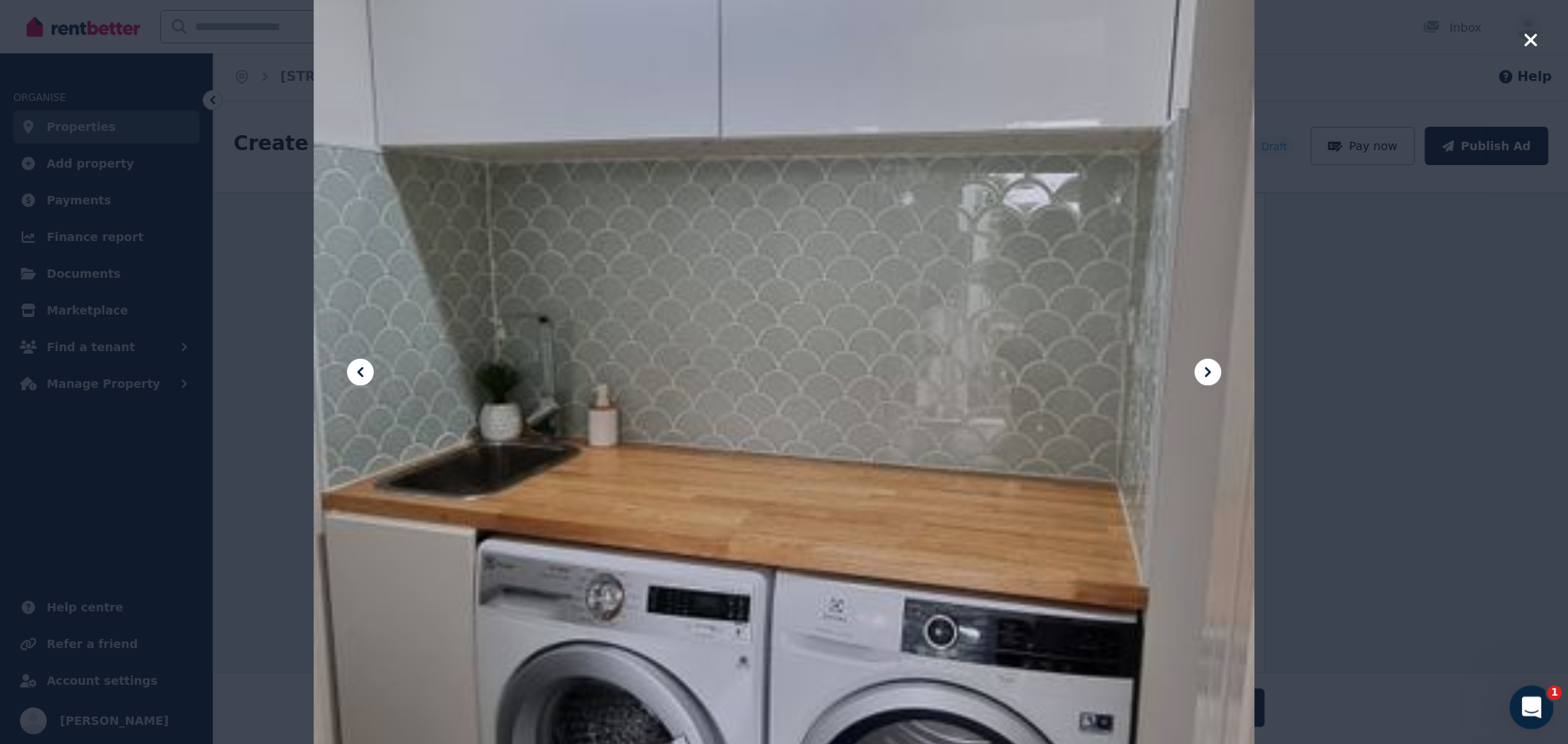
click at [1531, 710] on icon "Open Intercom Messenger" at bounding box center [1529, 705] width 28 height 28
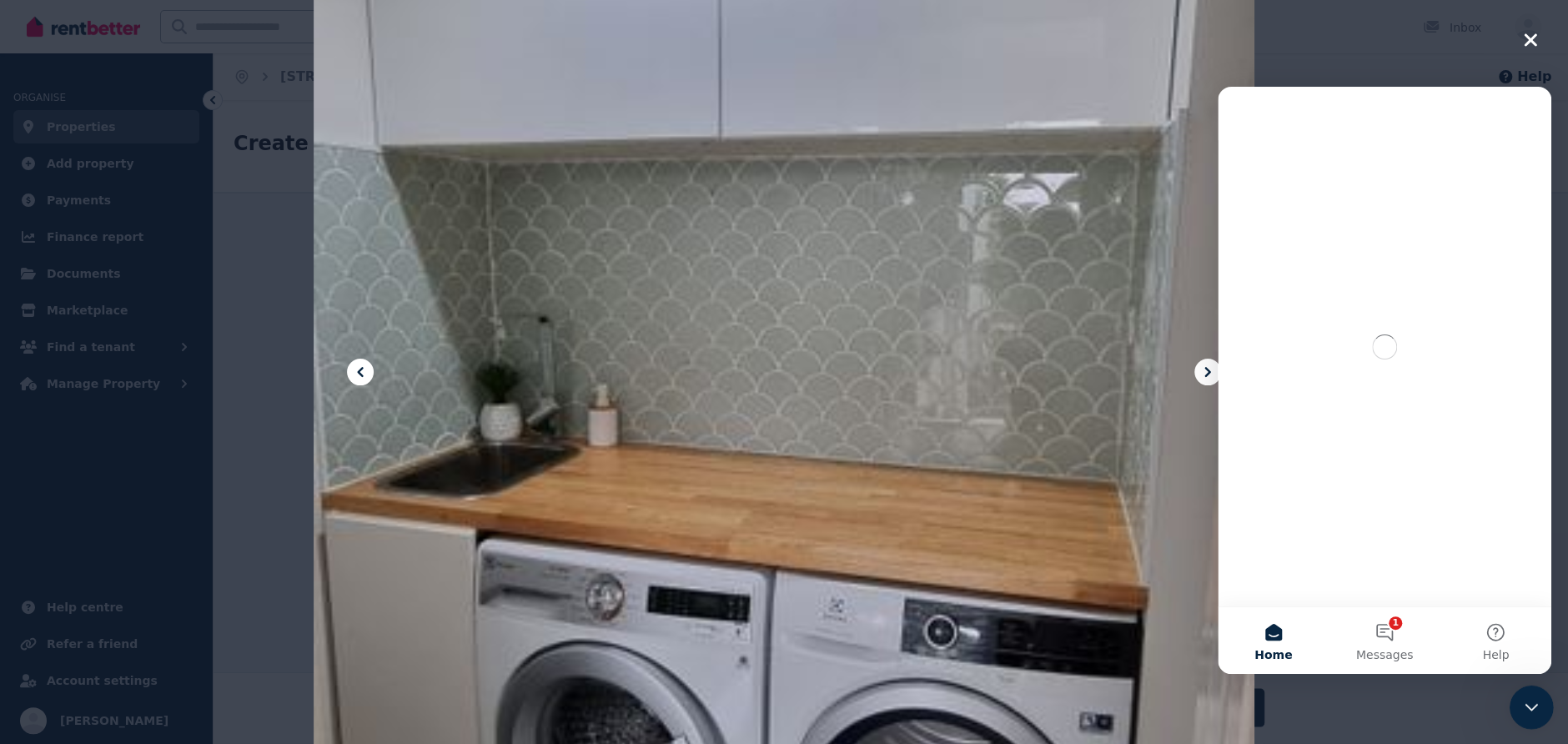
scroll to position [0, 0]
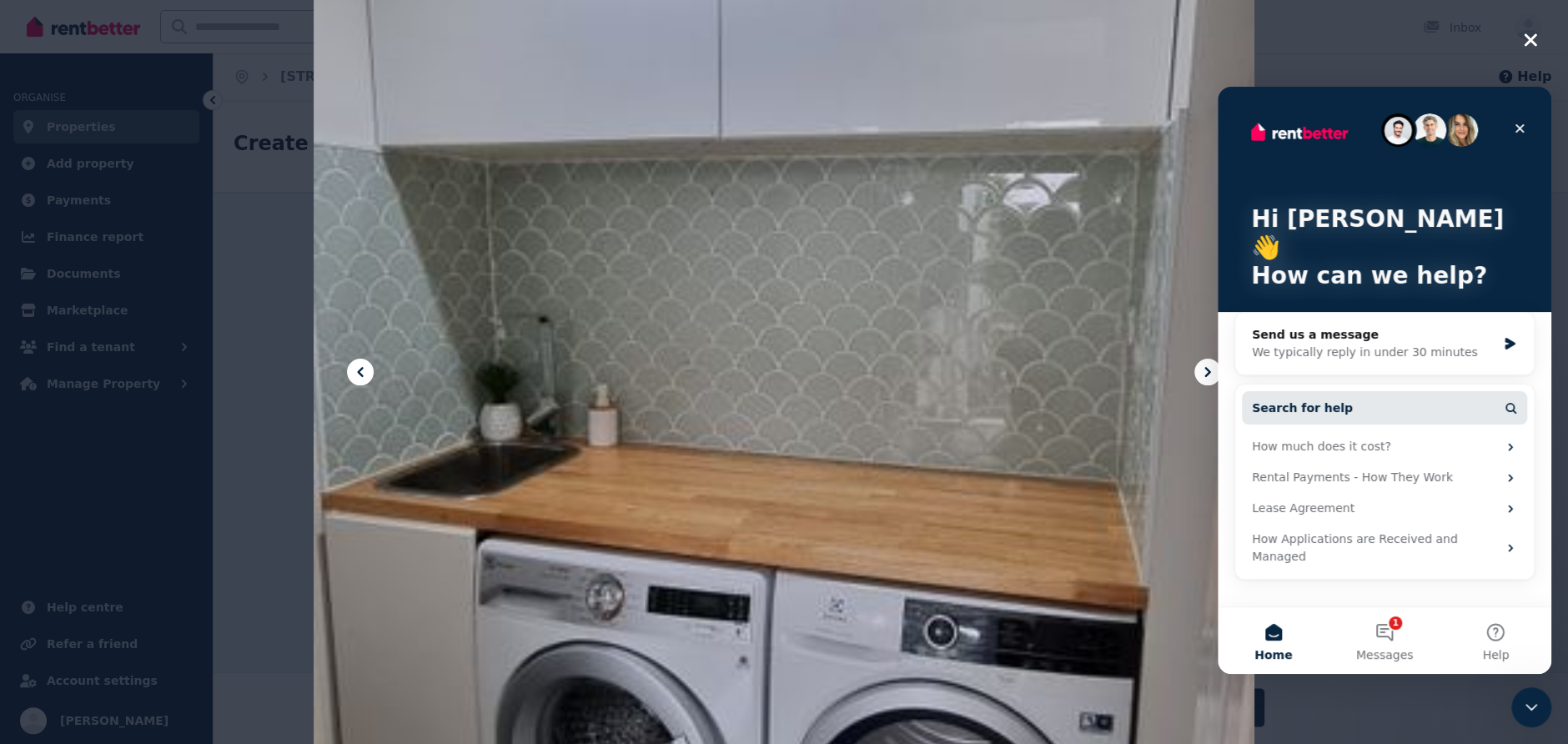
click at [1383, 391] on button "Search for help" at bounding box center [1384, 407] width 285 height 33
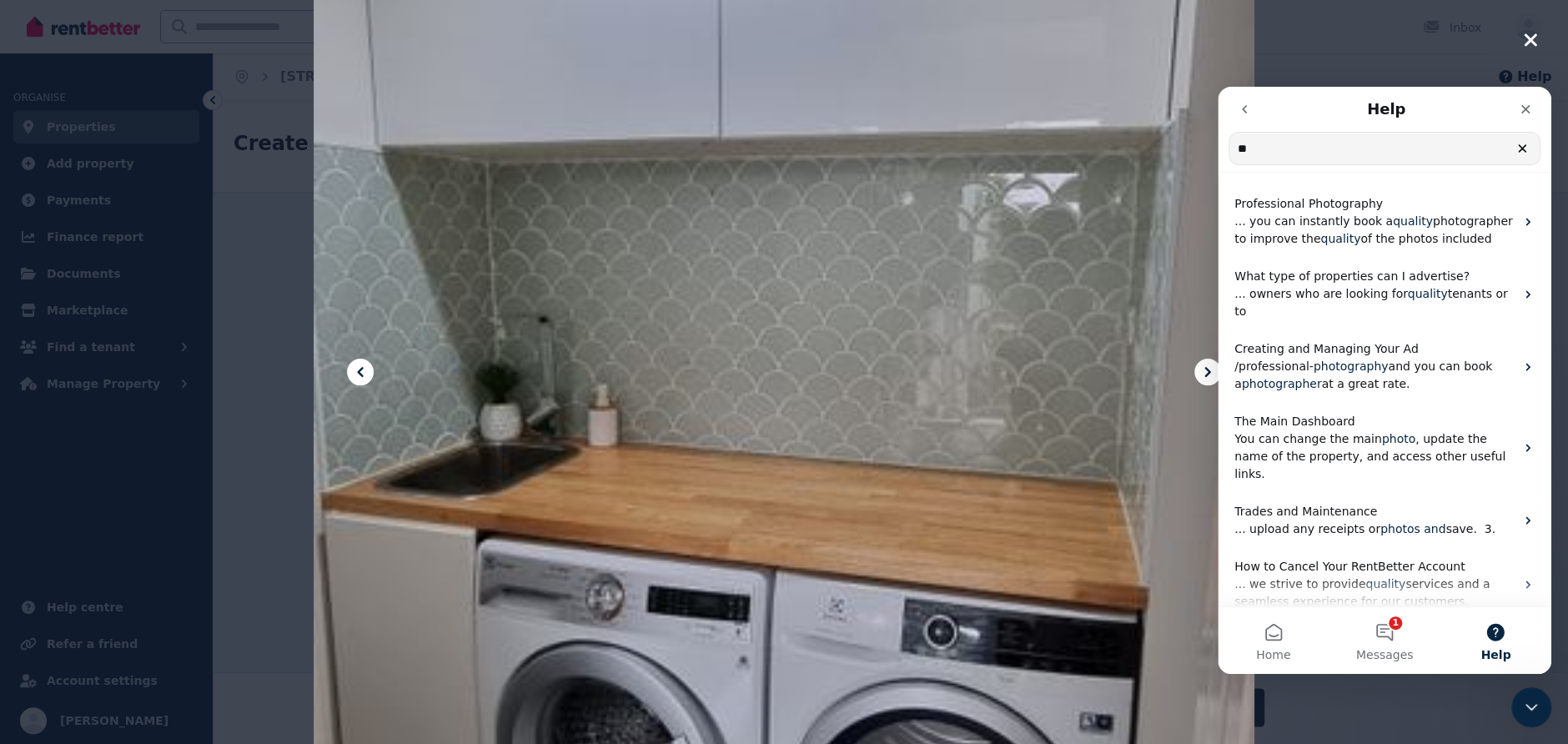
type input "*"
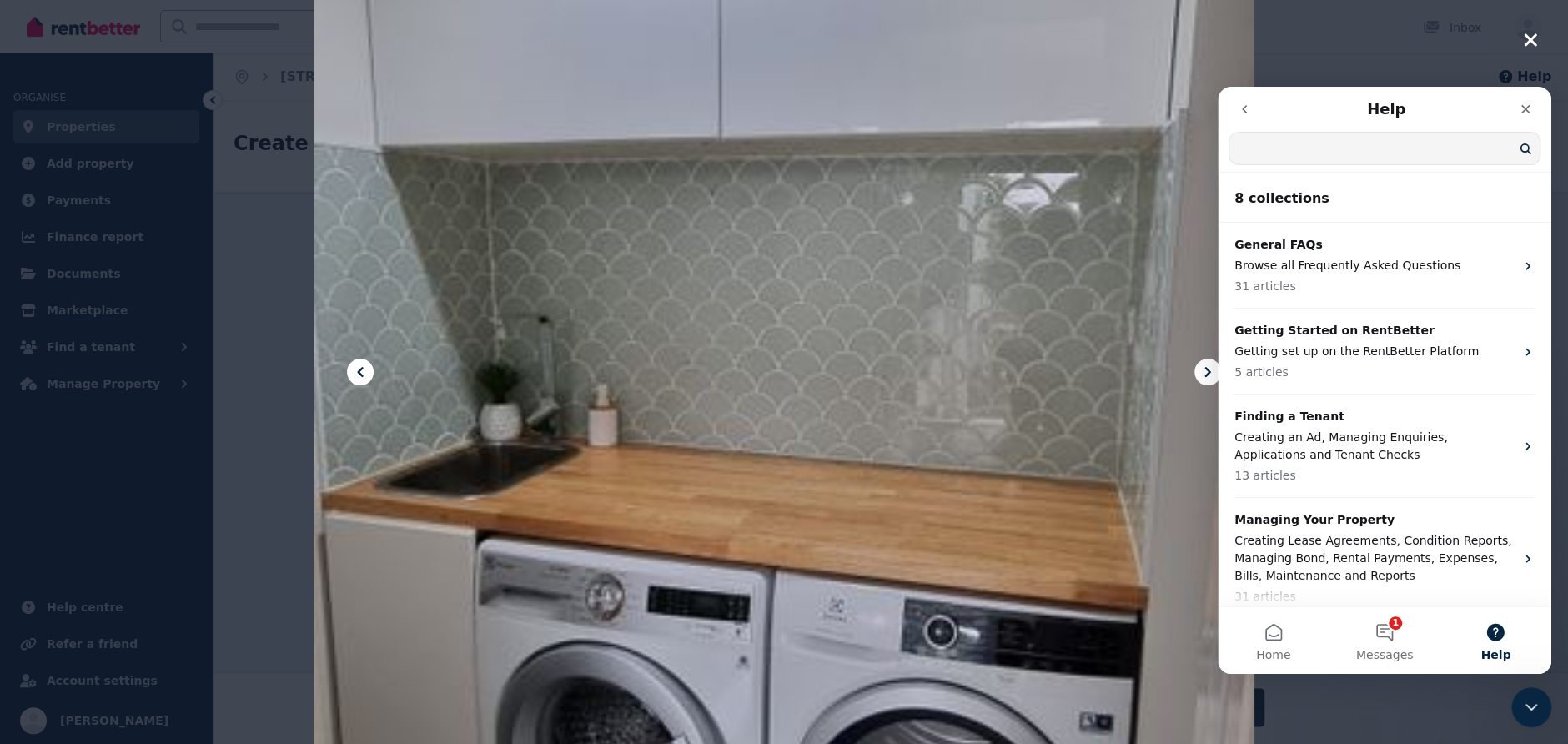
click at [1241, 107] on icon "go back" at bounding box center [1244, 109] width 13 height 13
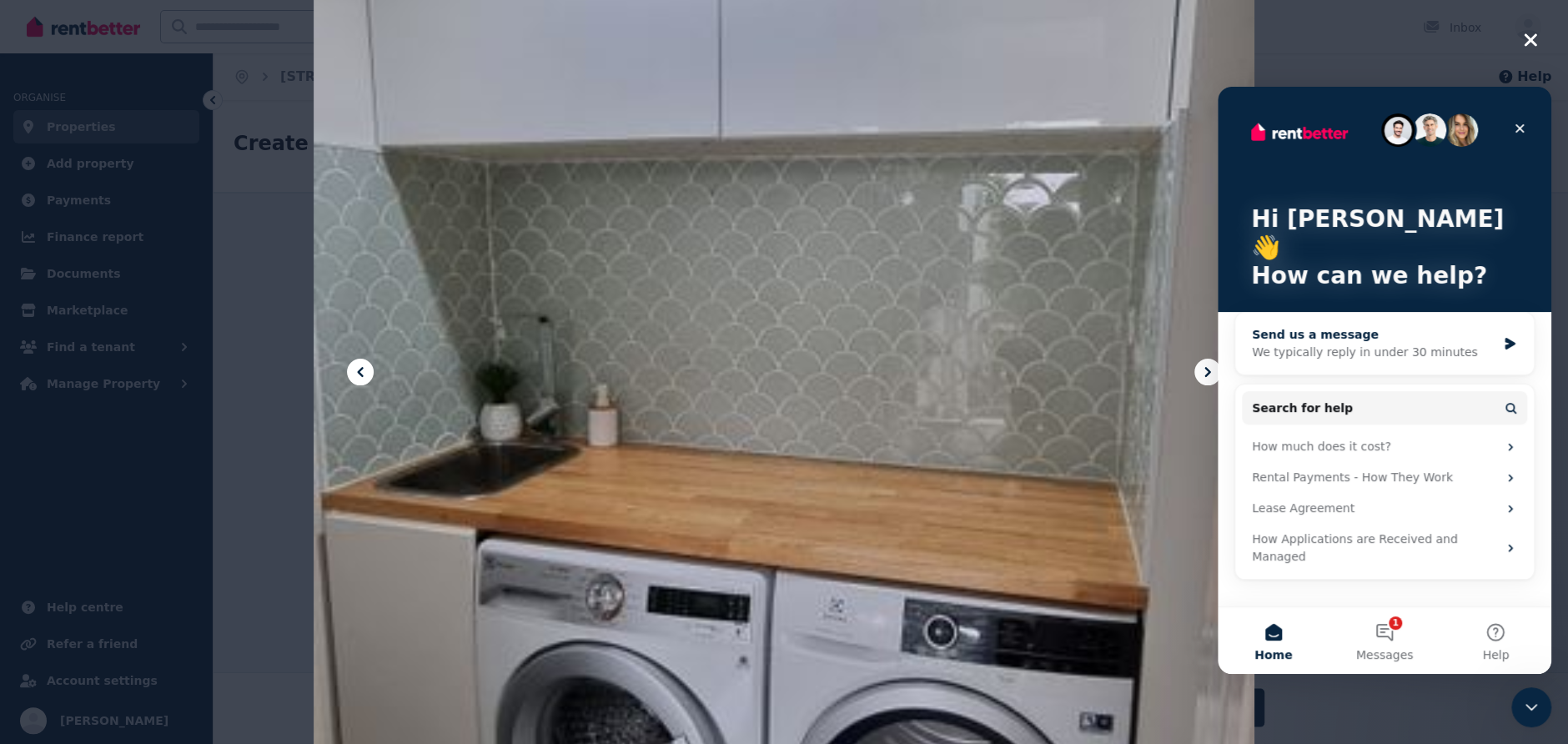
click at [1424, 327] on div "Send us a message" at bounding box center [1373, 336] width 244 height 18
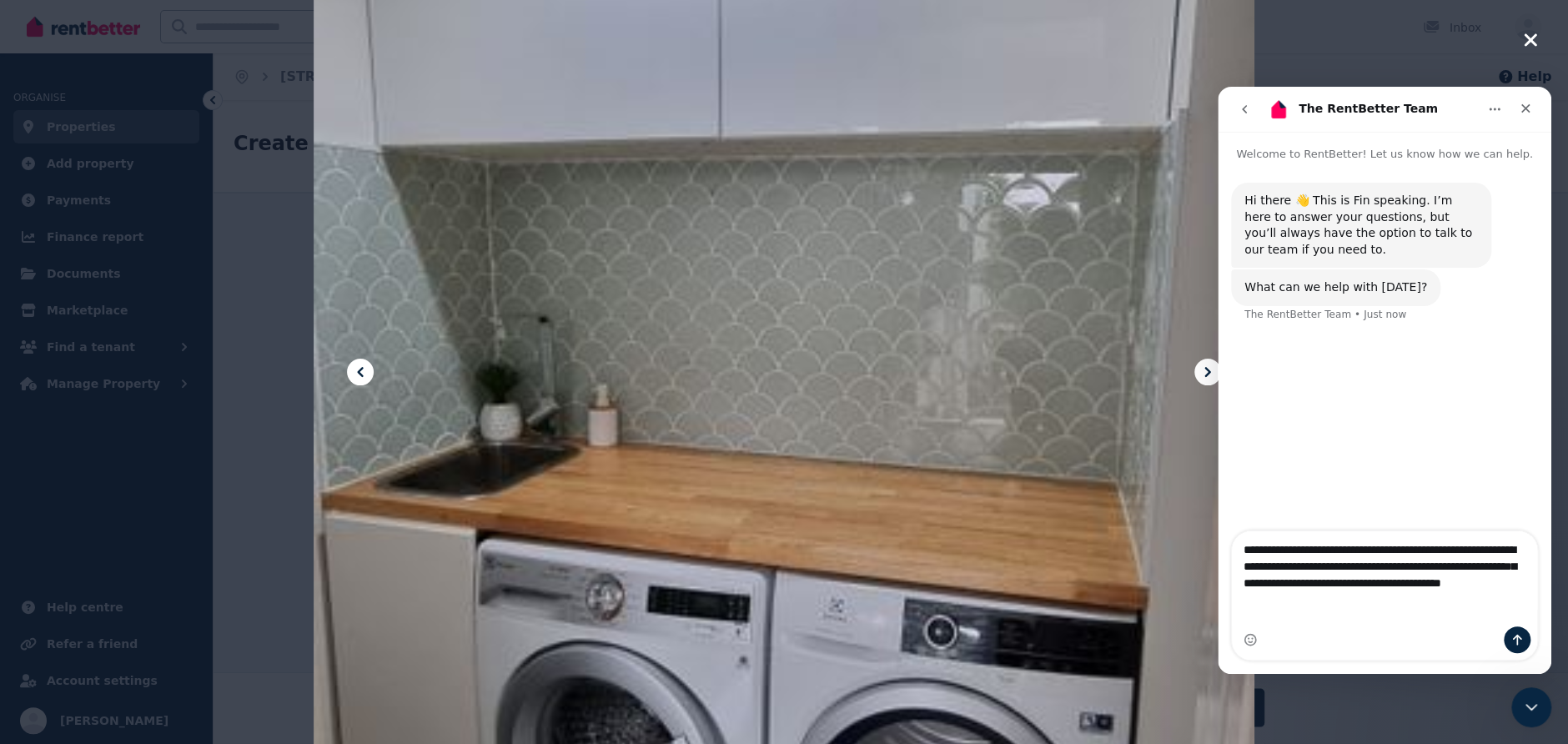
click at [1300, 610] on textarea "**********" at bounding box center [1384, 570] width 306 height 78
click at [1447, 582] on textarea "**********" at bounding box center [1384, 570] width 306 height 78
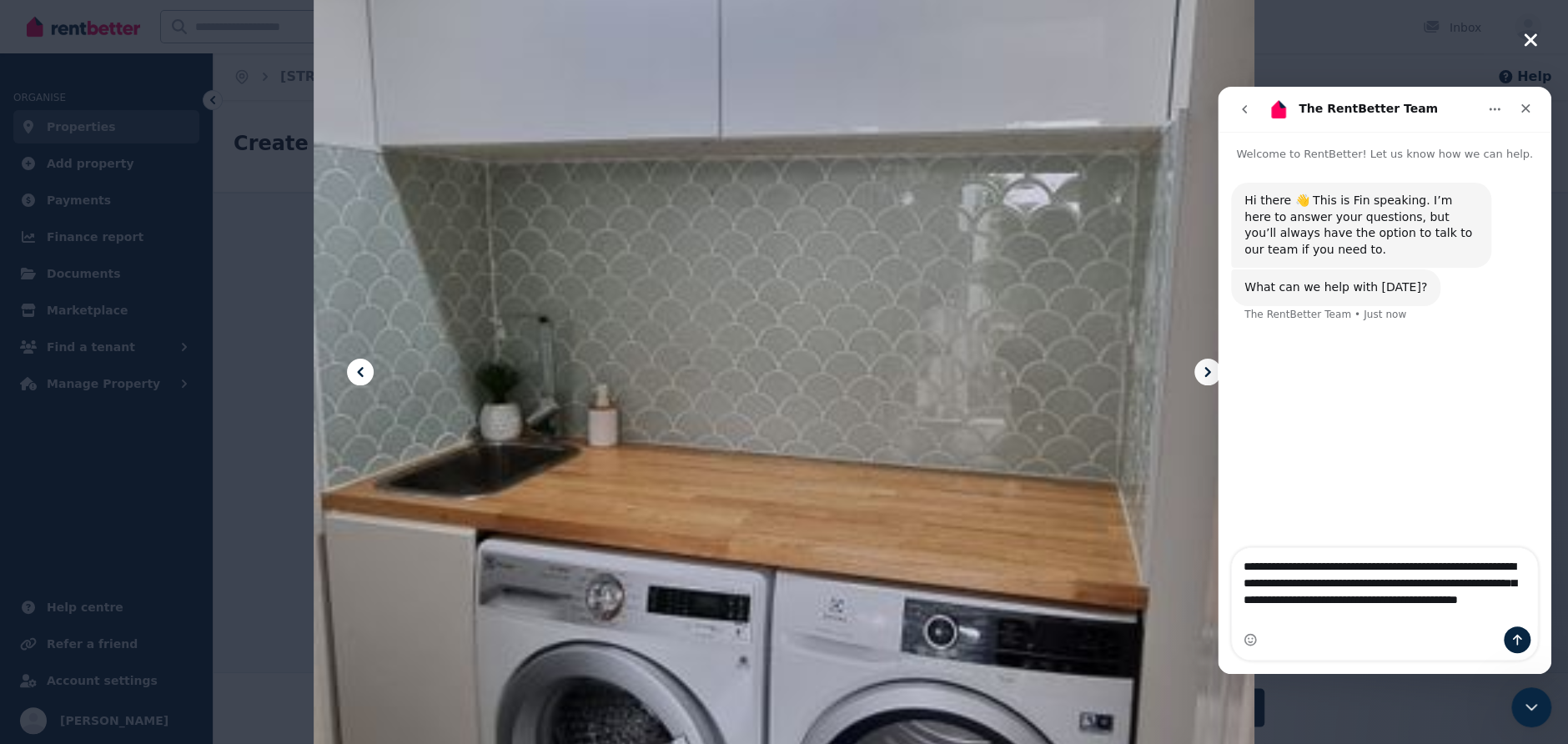
type textarea "**********"
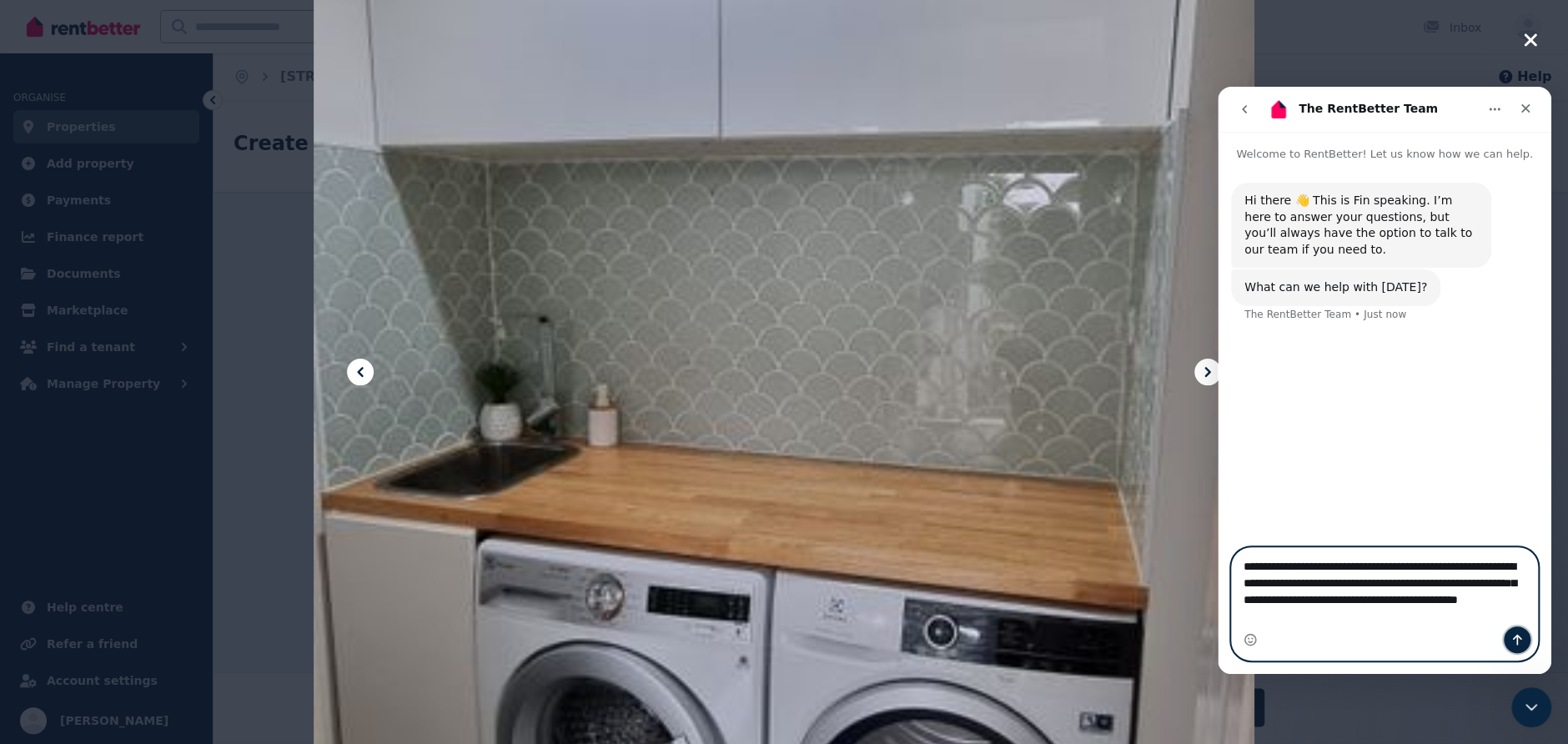
click at [1511, 639] on icon "Send a message…" at bounding box center [1517, 640] width 13 height 13
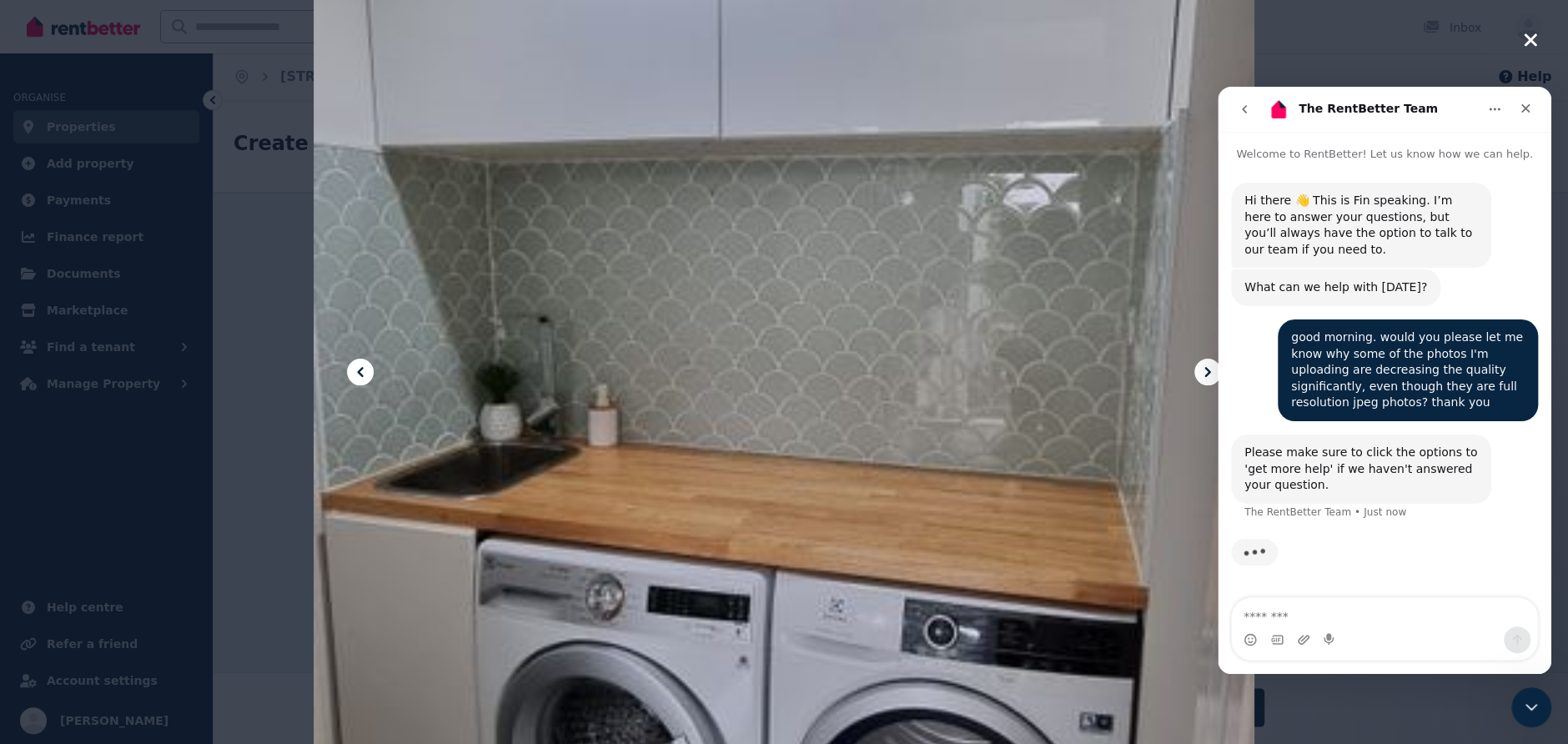
click at [362, 370] on icon at bounding box center [360, 372] width 20 height 20
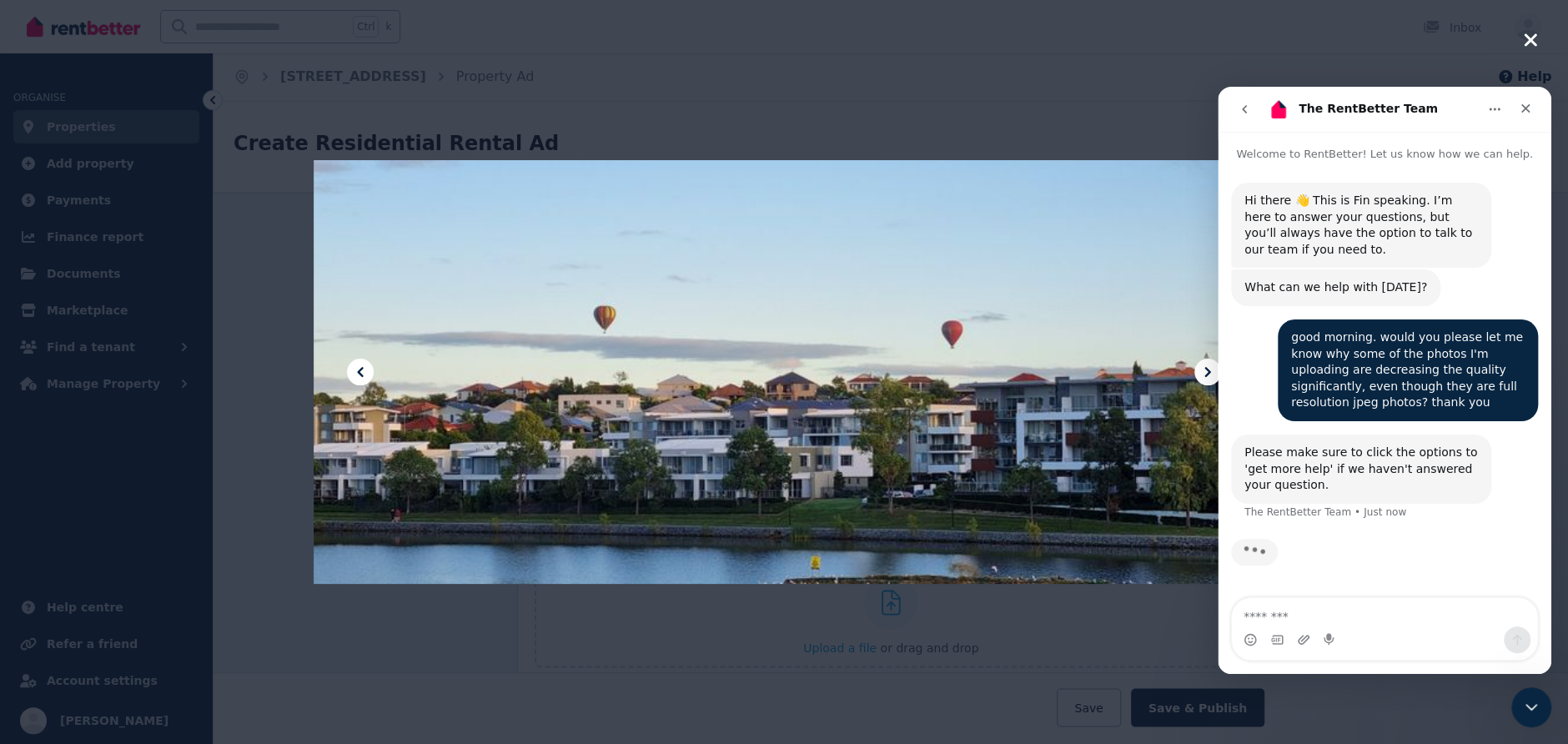
click at [362, 370] on icon at bounding box center [360, 372] width 20 height 20
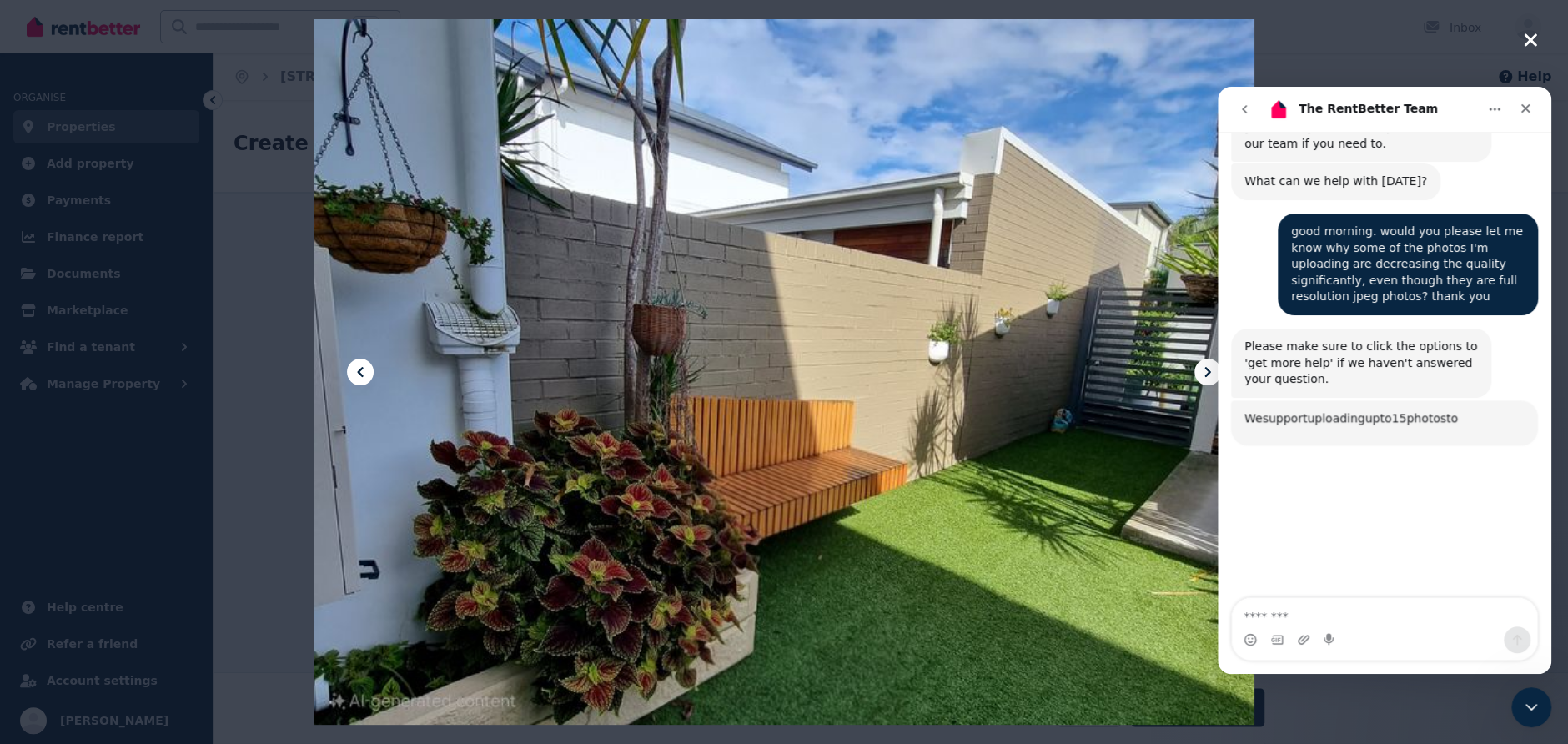
scroll to position [159, 0]
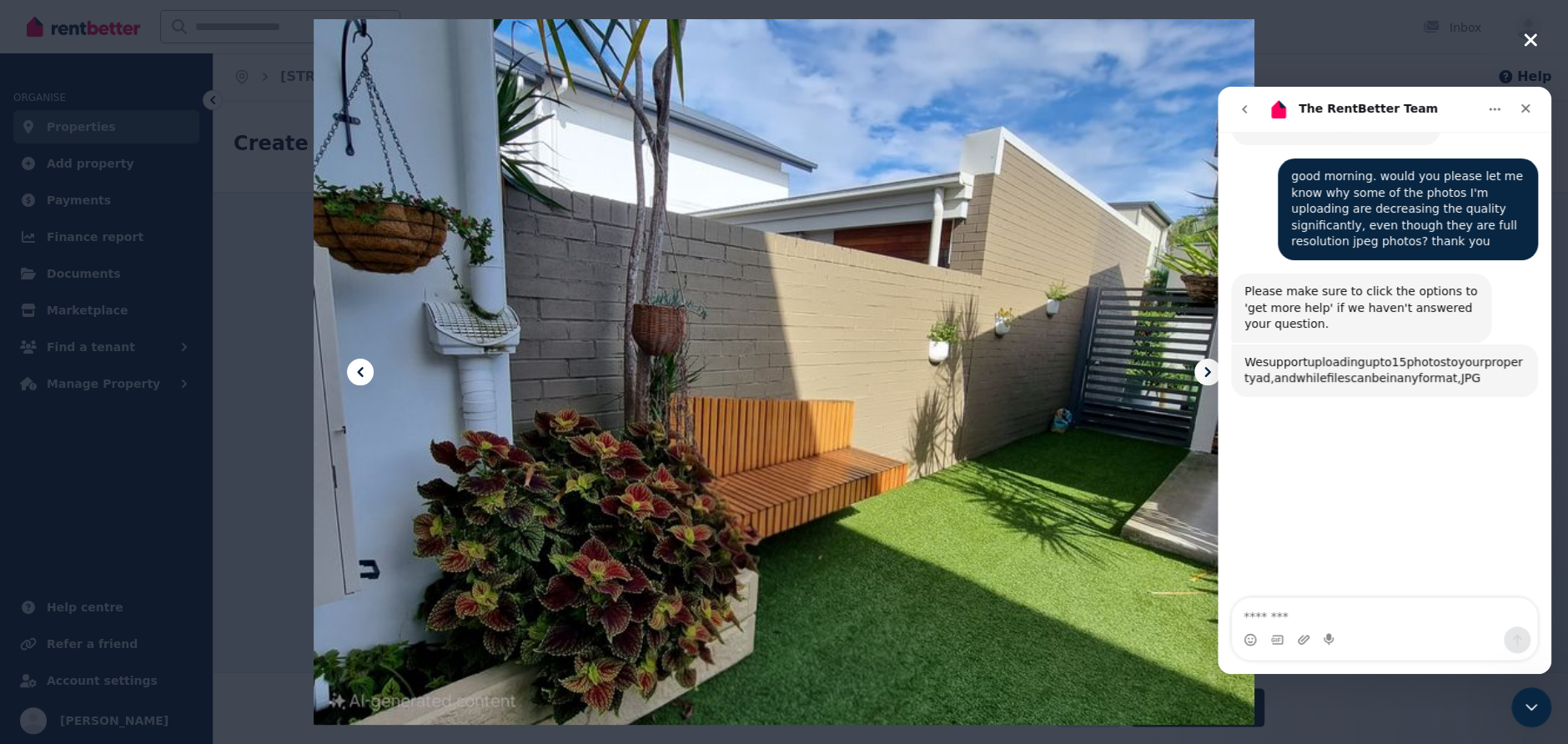
click at [362, 370] on icon at bounding box center [360, 372] width 20 height 20
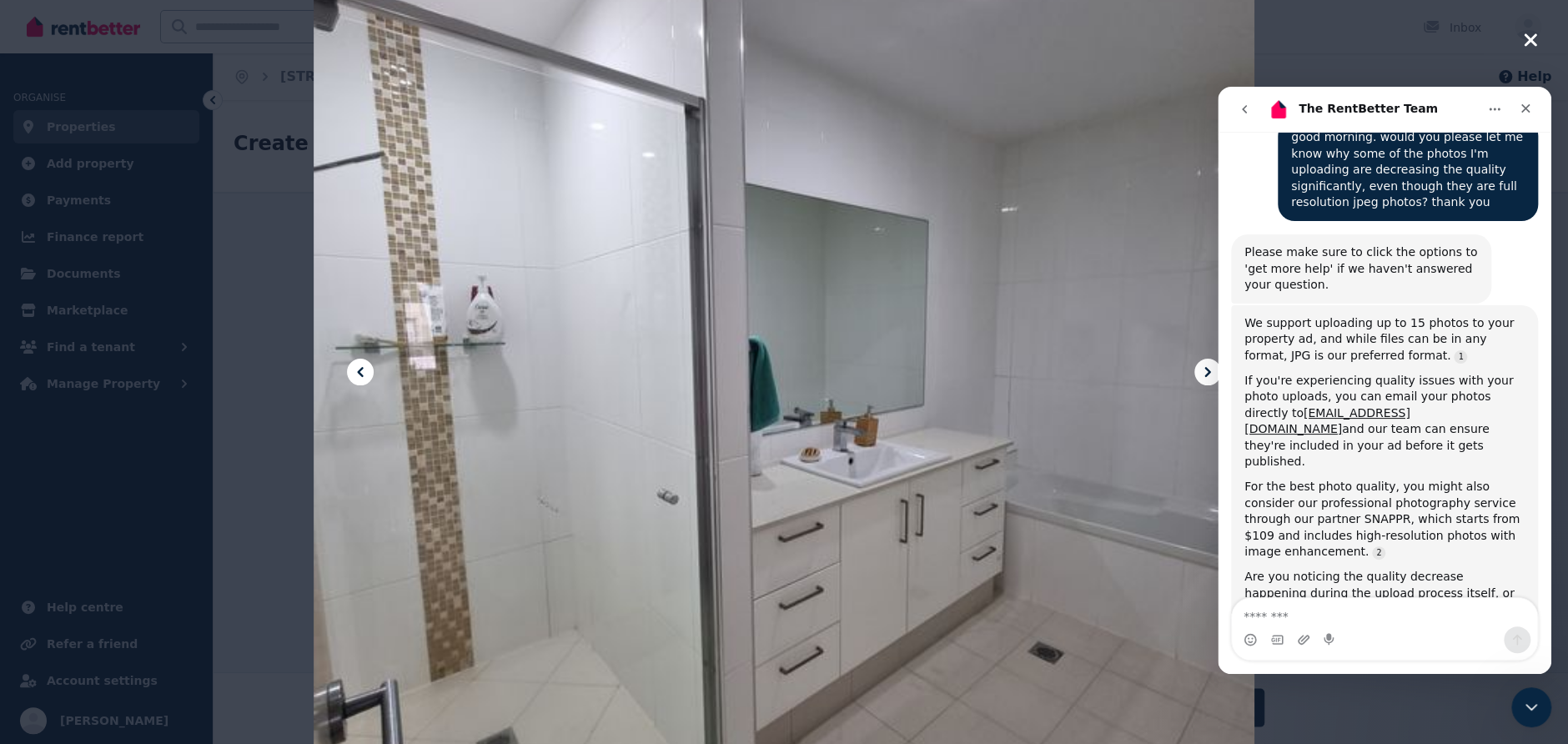
scroll to position [216, 0]
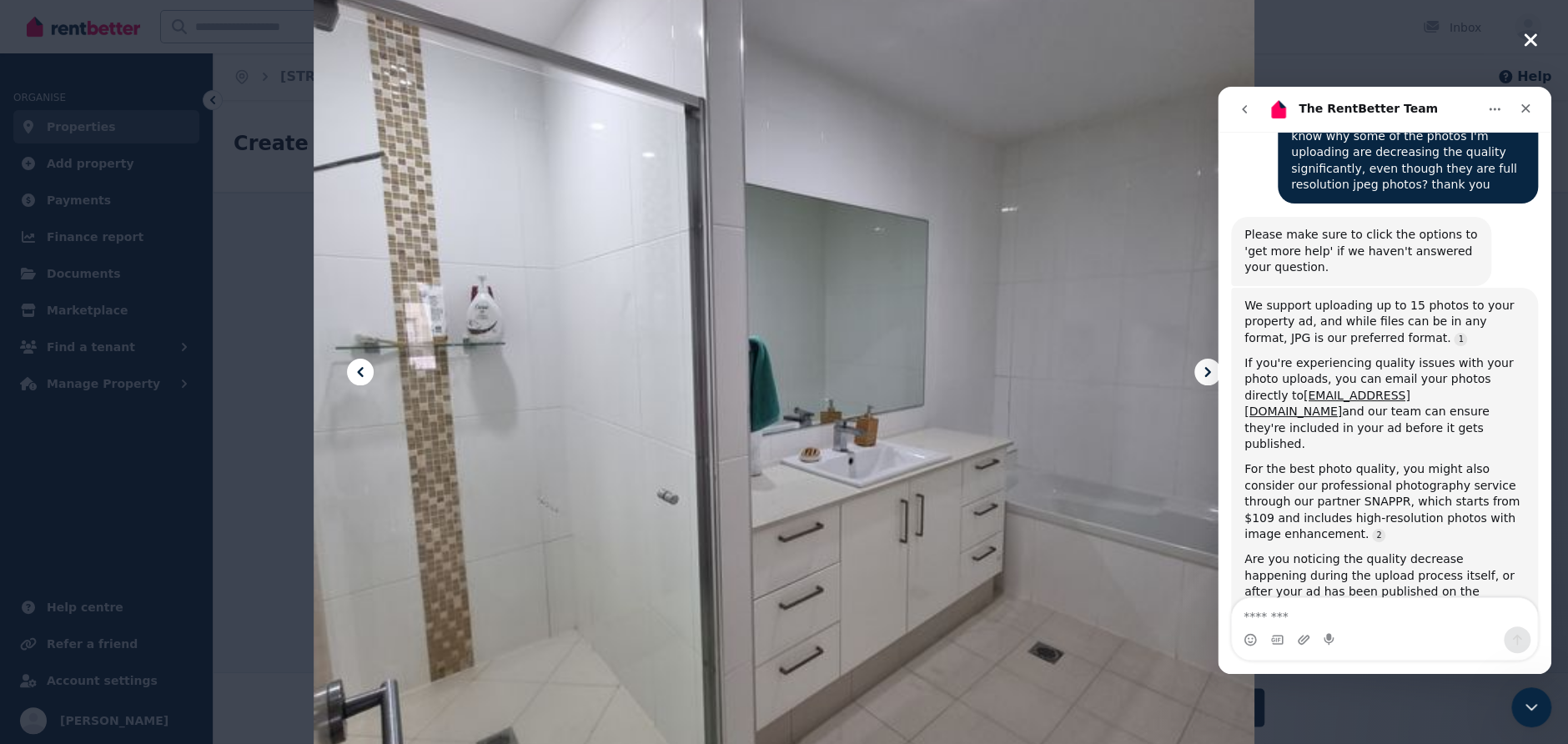
click at [347, 359] on button at bounding box center [361, 372] width 27 height 27
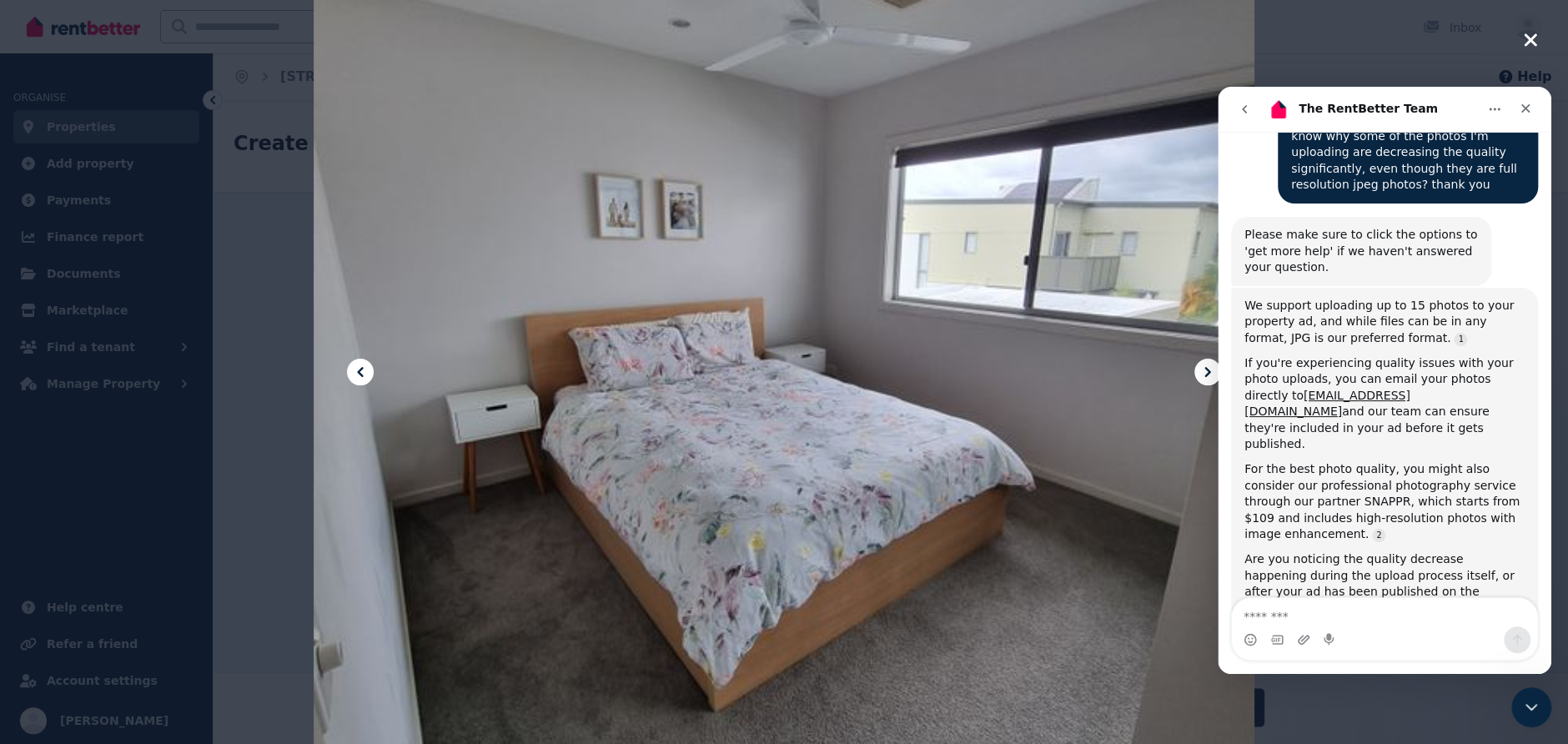
click at [347, 359] on button at bounding box center [361, 372] width 27 height 27
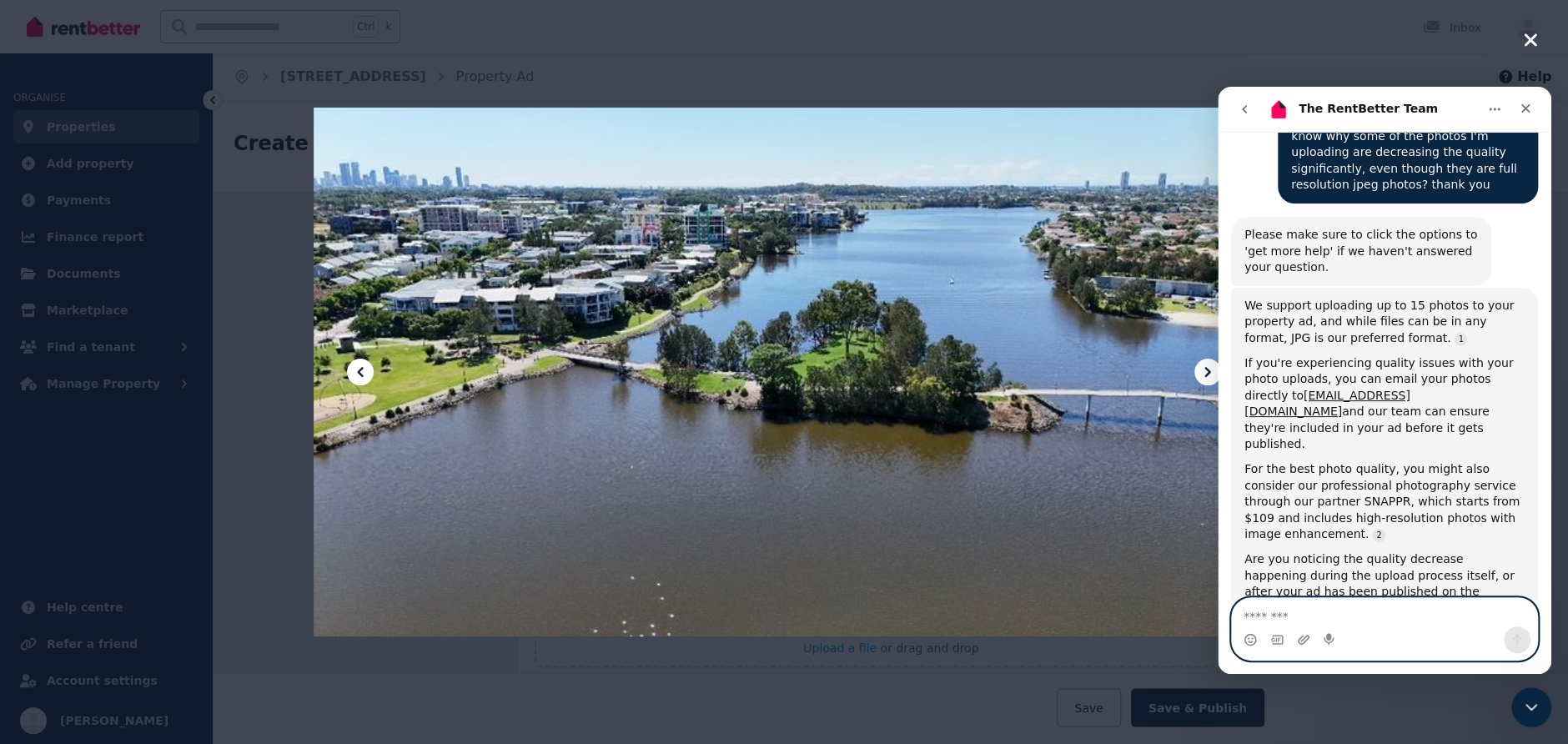
click at [1266, 614] on textarea "Message…" at bounding box center [1384, 613] width 305 height 29
type textarea "**********"
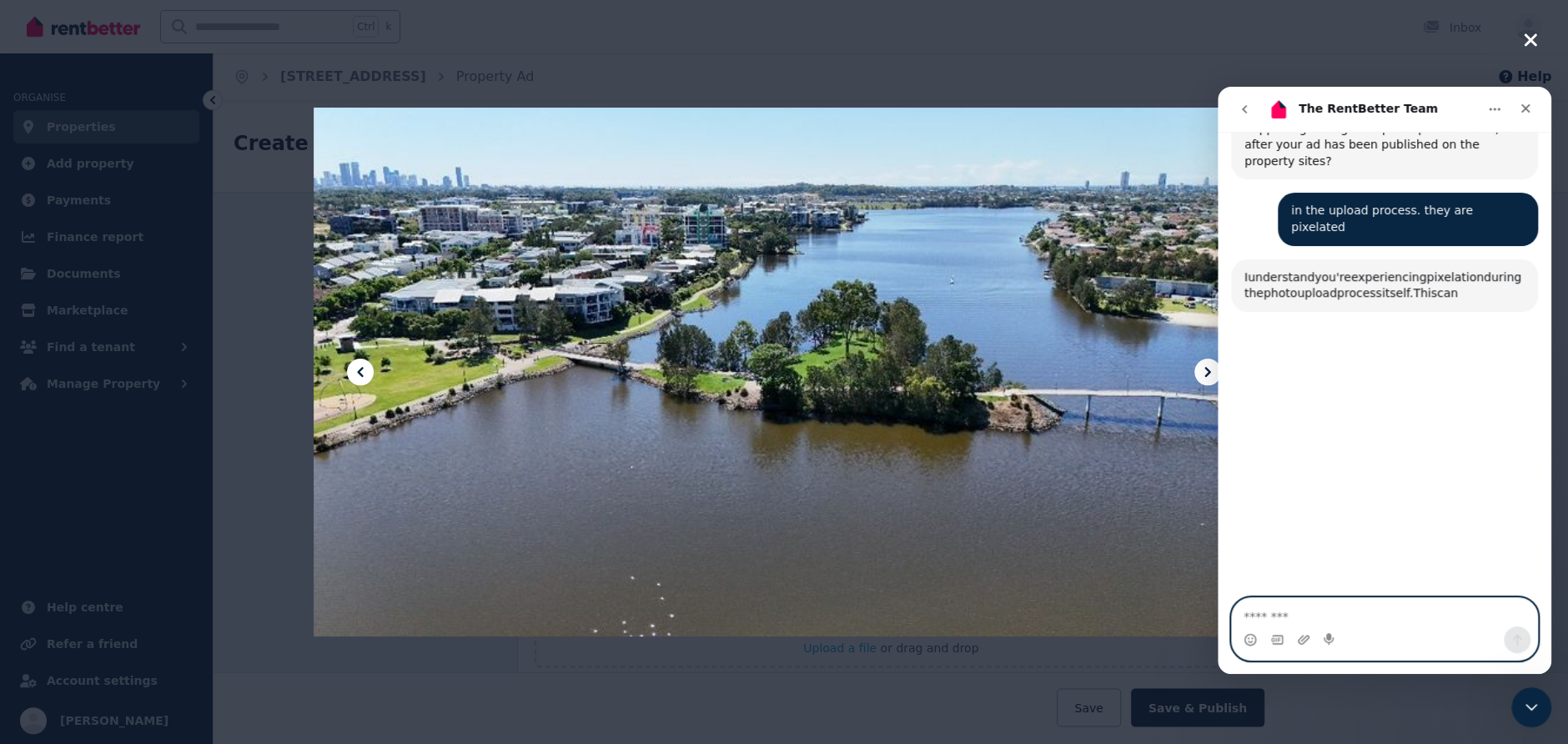
scroll to position [665, 0]
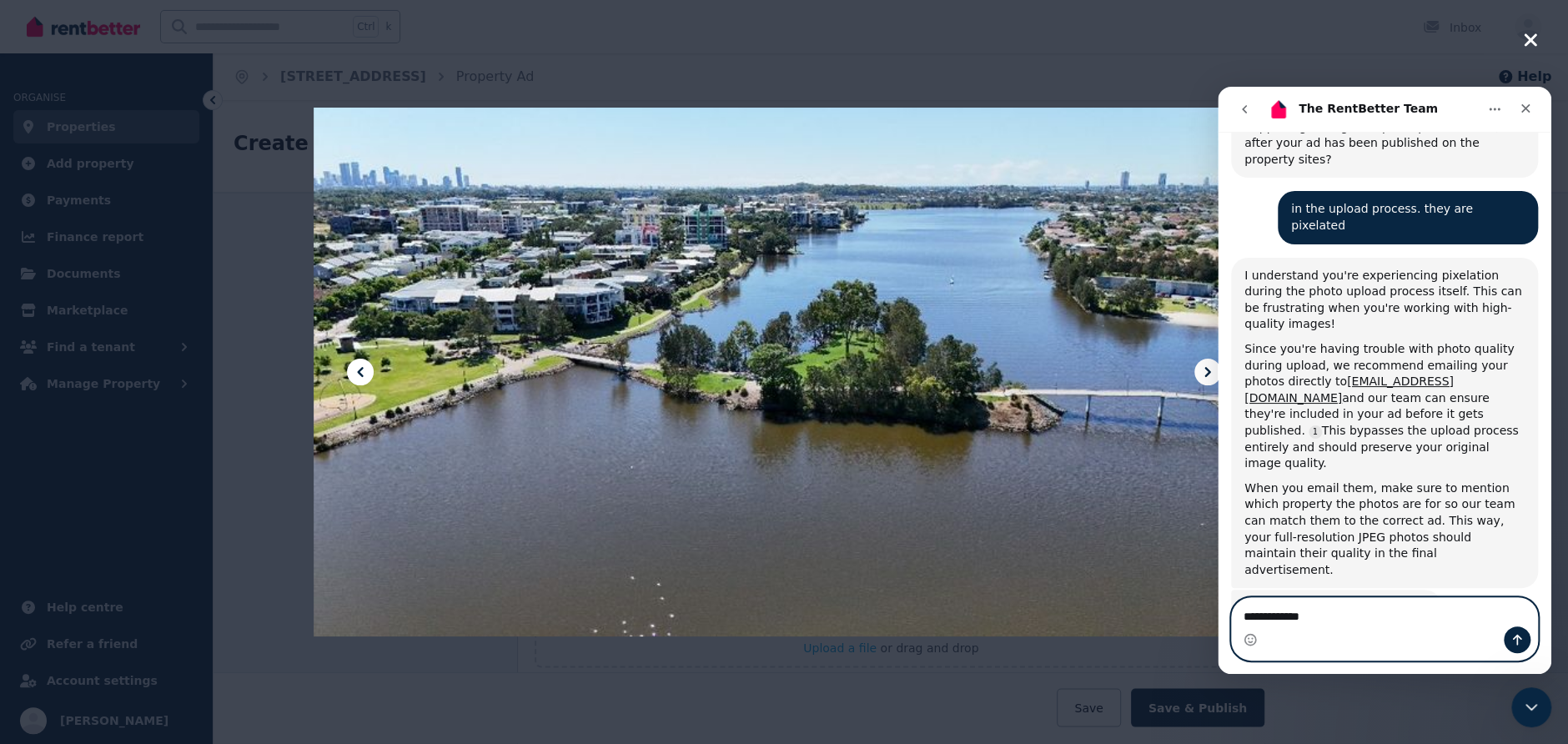
type textarea "**********"
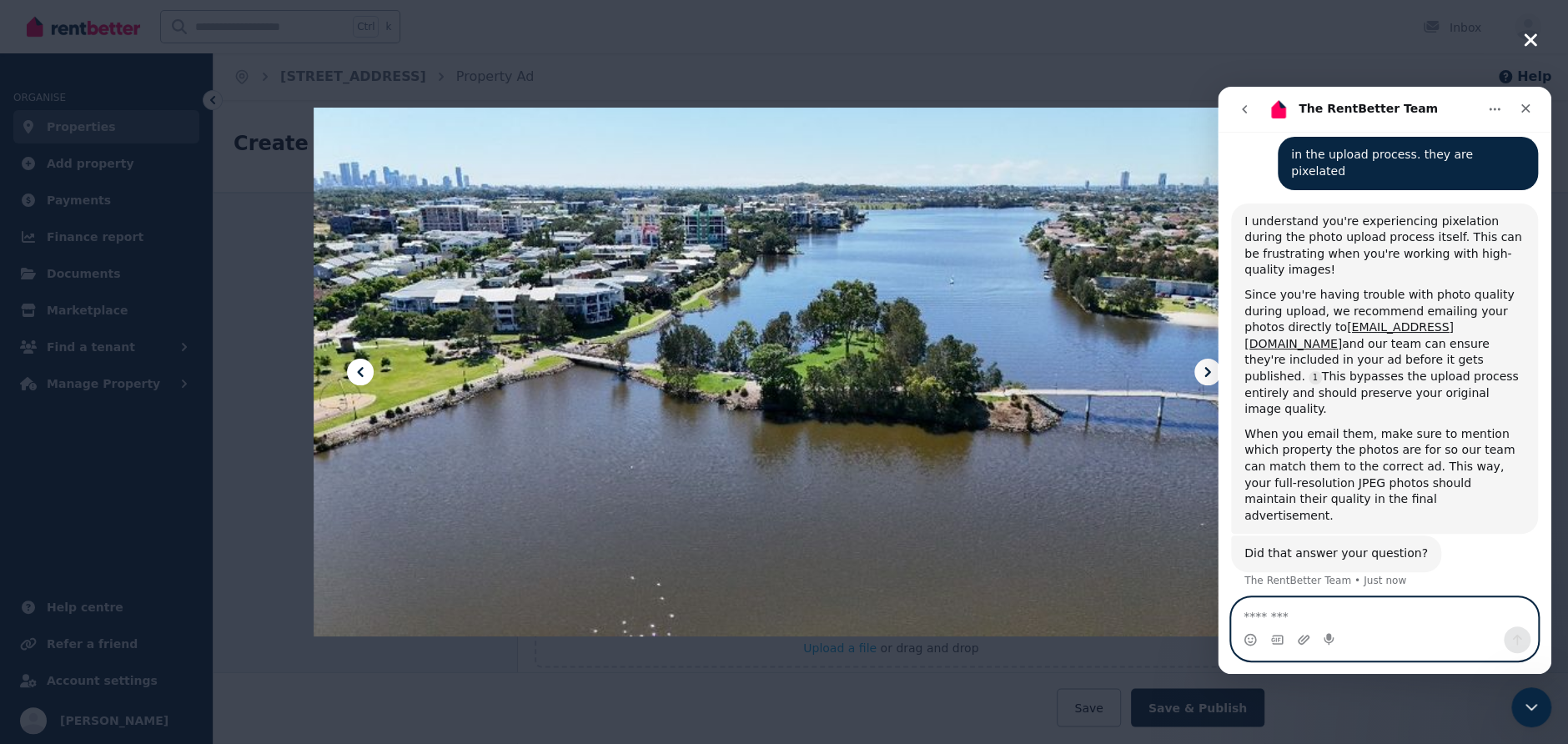
scroll to position [718, 0]
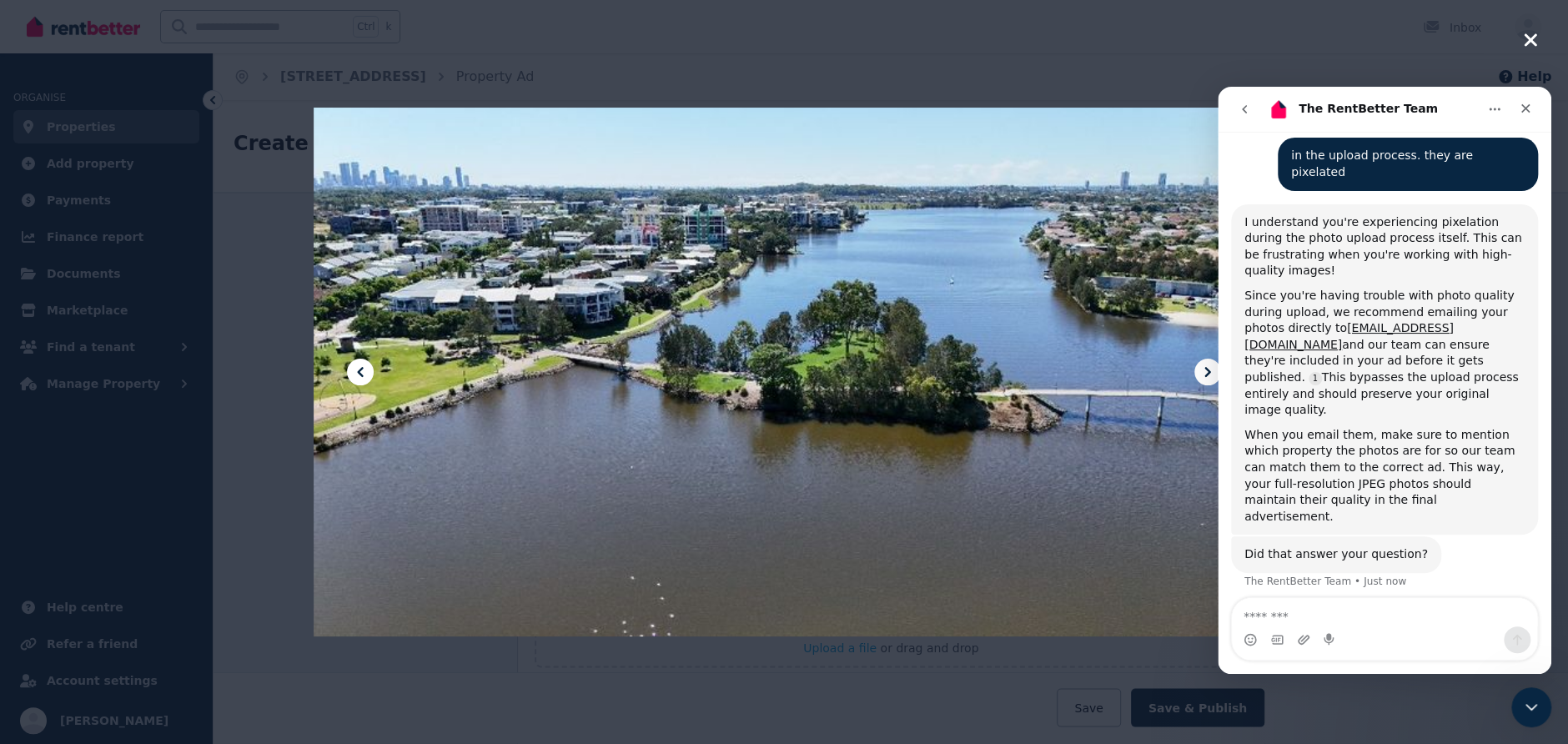
click at [257, 249] on div at bounding box center [784, 372] width 1568 height 744
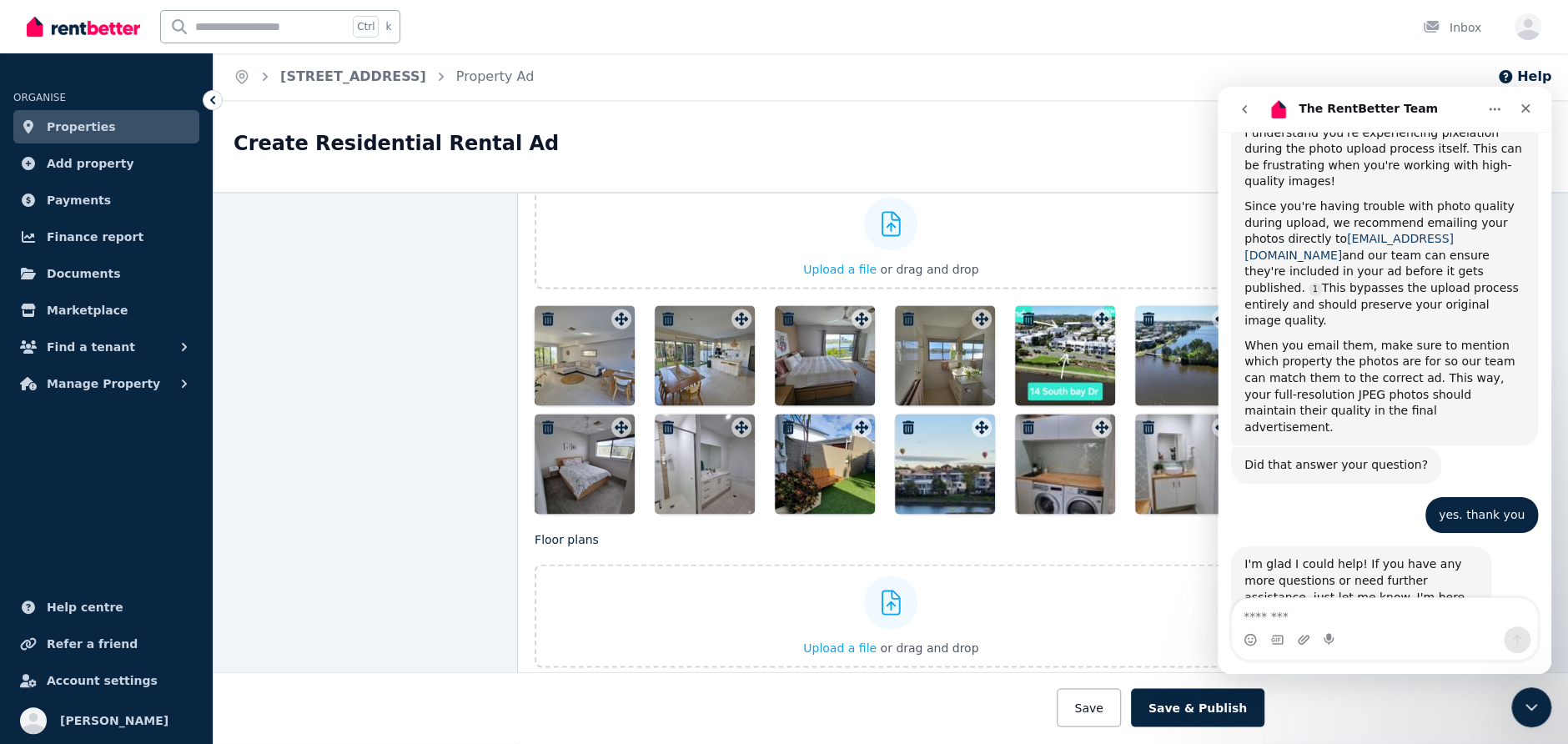
scroll to position [806, 0]
drag, startPoint x: 1298, startPoint y: 220, endPoint x: 1435, endPoint y: 160, distance: 149.6
click at [1435, 200] on div "Since you're having trouble with photo quality during upload, we recommend emai…" at bounding box center [1384, 266] width 280 height 131
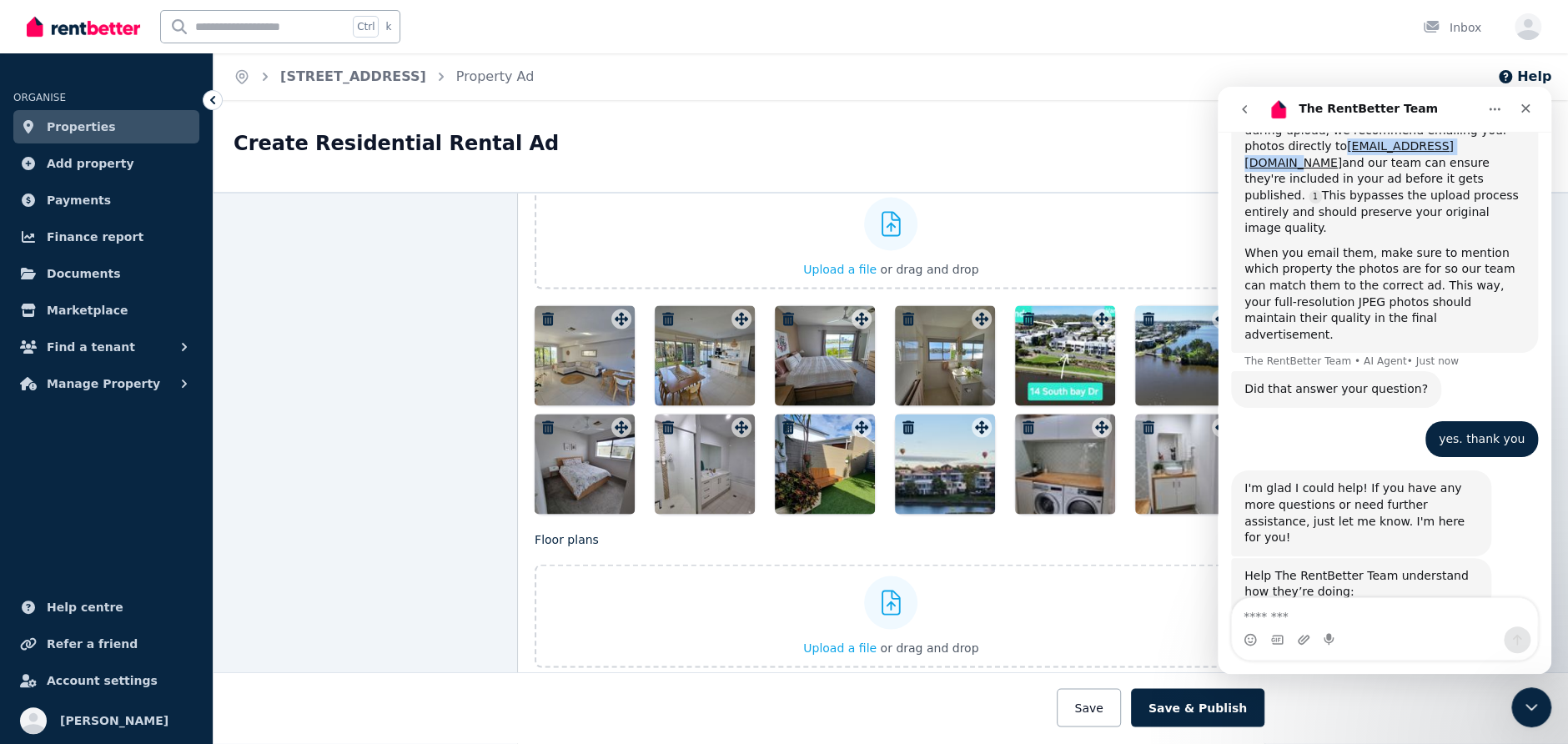
scroll to position [901, 0]
copy link "[EMAIL_ADDRESS][DOMAIN_NAME]"
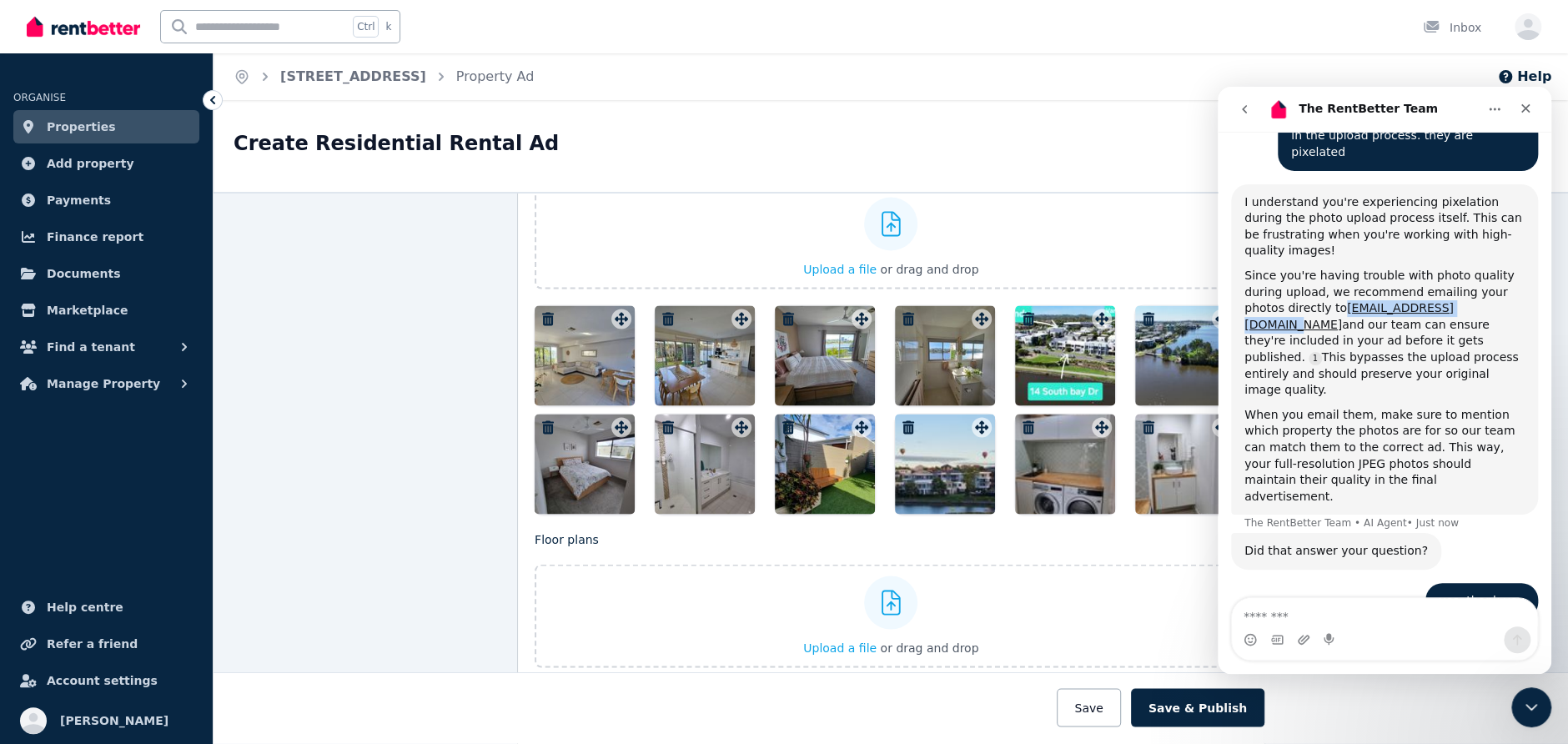
scroll to position [734, 0]
